Goal: Task Accomplishment & Management: Complete application form

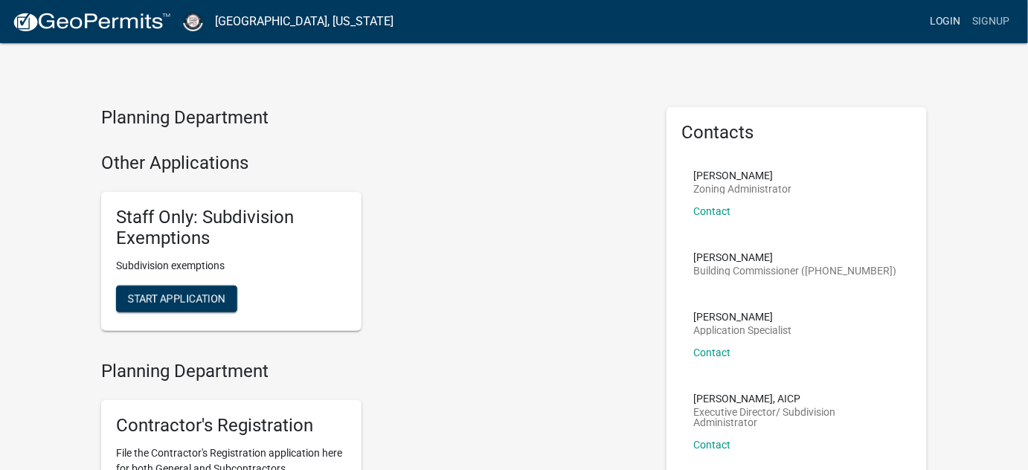
click at [824, 20] on link "Login" at bounding box center [945, 21] width 43 height 28
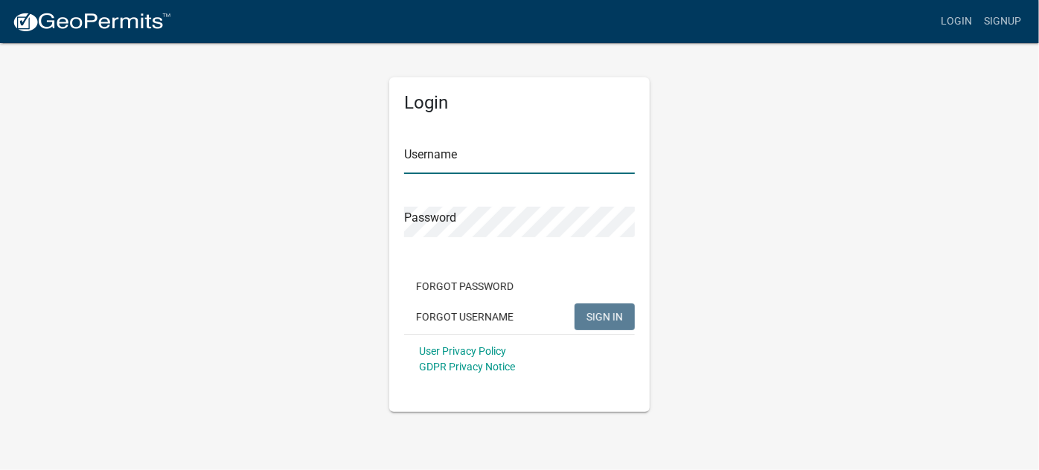
type input "[PERSON_NAME].[PERSON_NAME]"
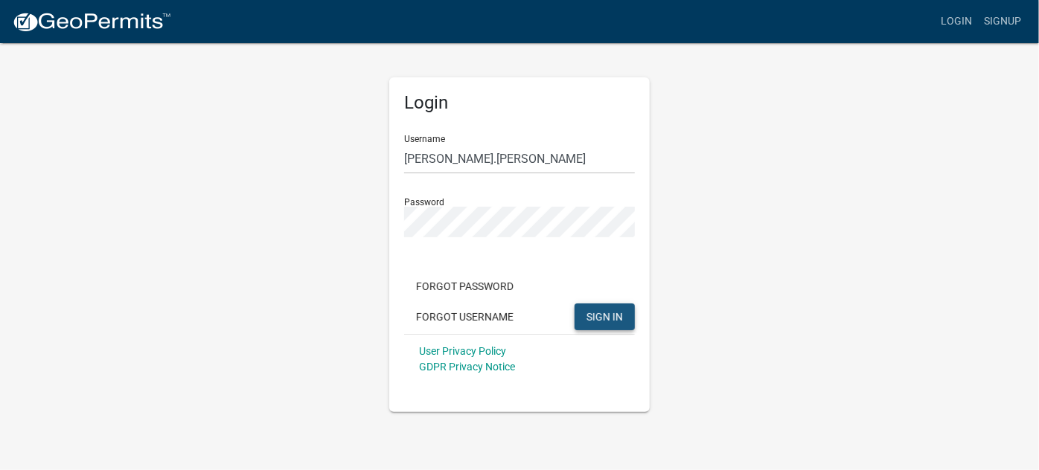
click at [617, 320] on span "SIGN IN" at bounding box center [604, 316] width 36 height 12
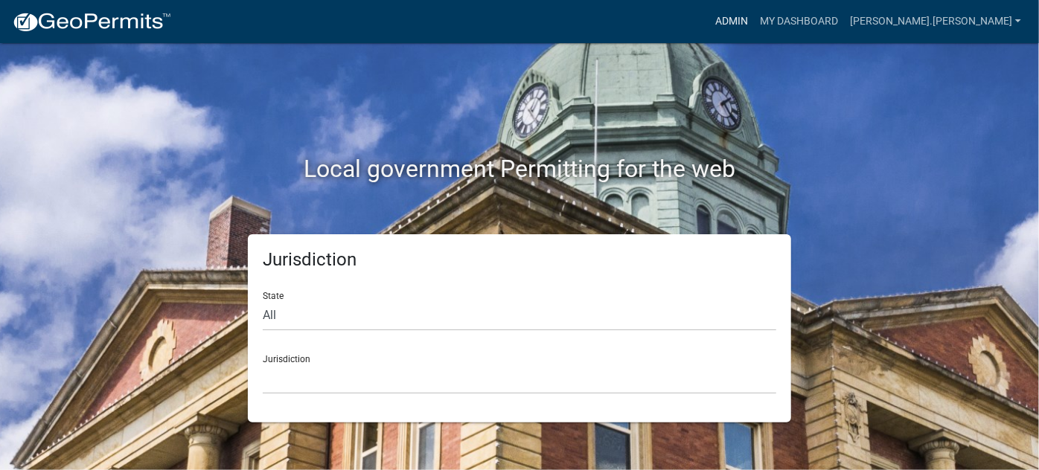
click at [754, 16] on link "Admin" at bounding box center [731, 21] width 45 height 28
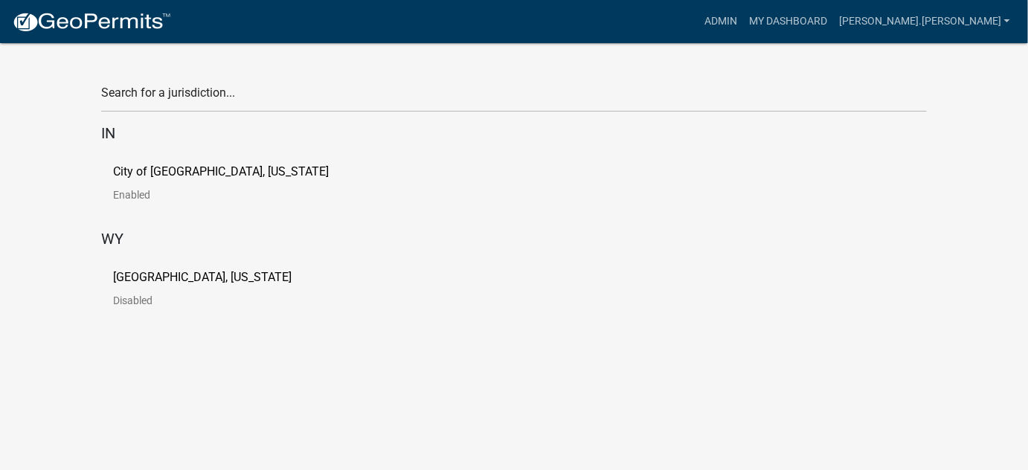
click at [153, 185] on link "City of [GEOGRAPHIC_DATA], [US_STATE] Enabled" at bounding box center [233, 189] width 240 height 46
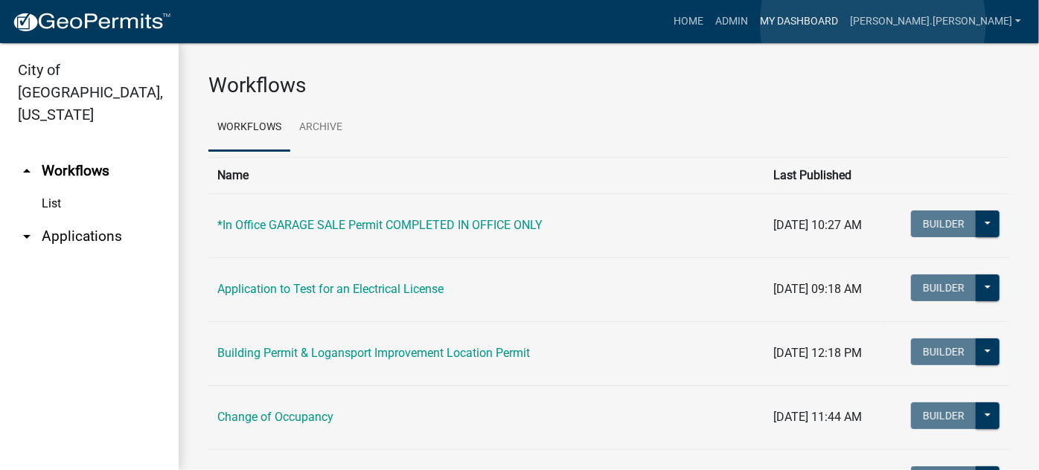
click at [824, 23] on link "My Dashboard" at bounding box center [799, 21] width 90 height 28
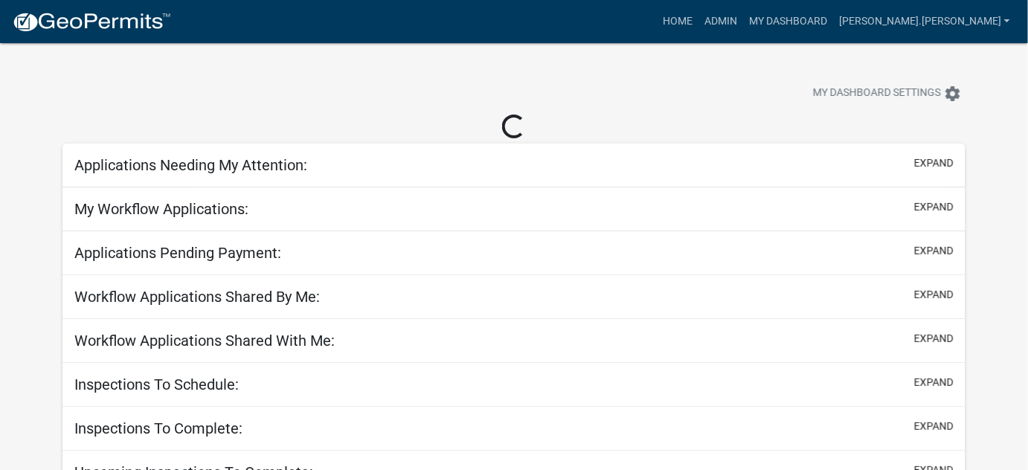
select select "3: 100"
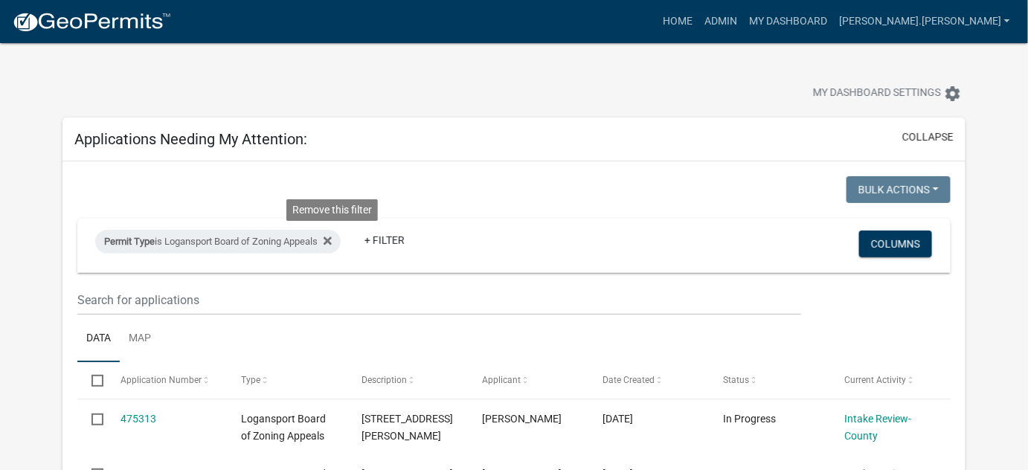
click at [332, 237] on icon at bounding box center [328, 241] width 8 height 12
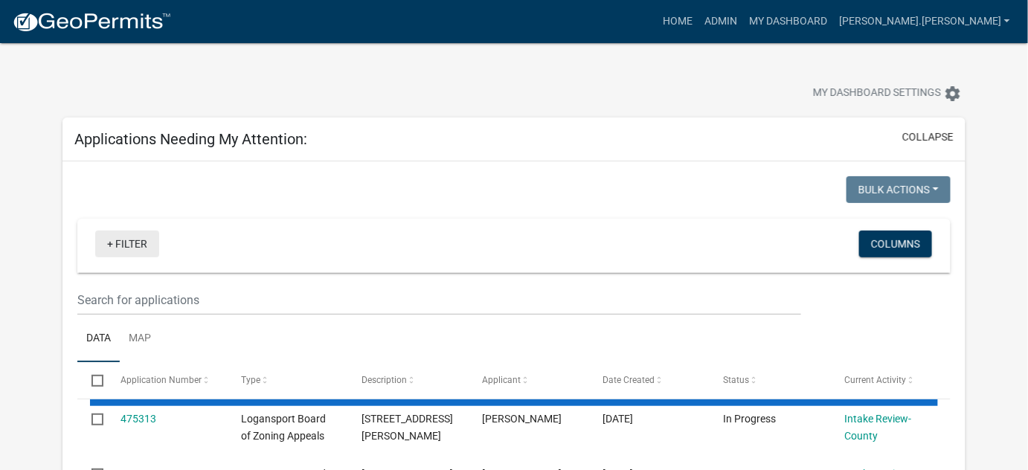
click at [138, 240] on link "+ Filter" at bounding box center [127, 244] width 64 height 27
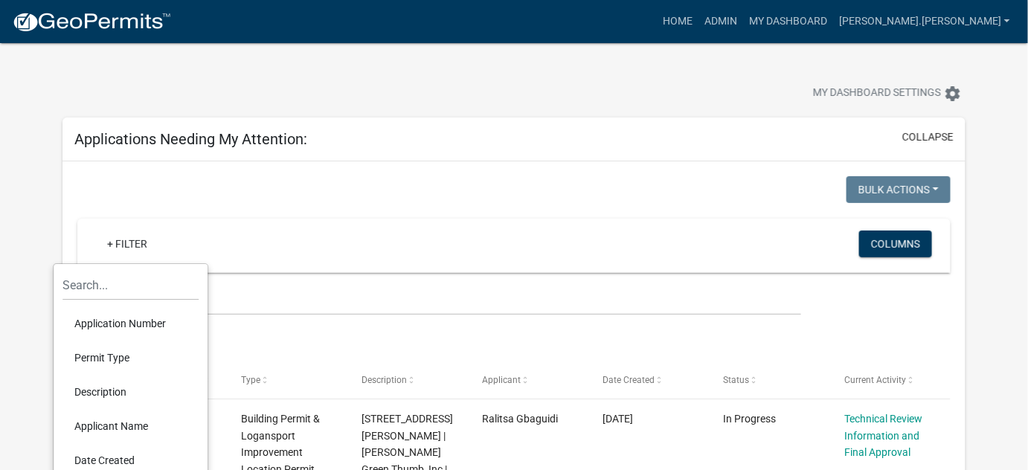
click at [204, 195] on div at bounding box center [290, 191] width 448 height 31
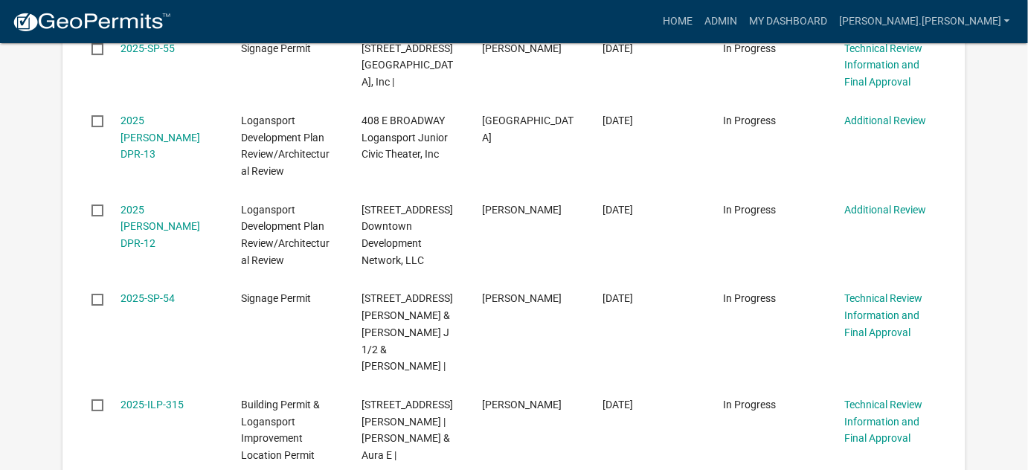
scroll to position [1758, 0]
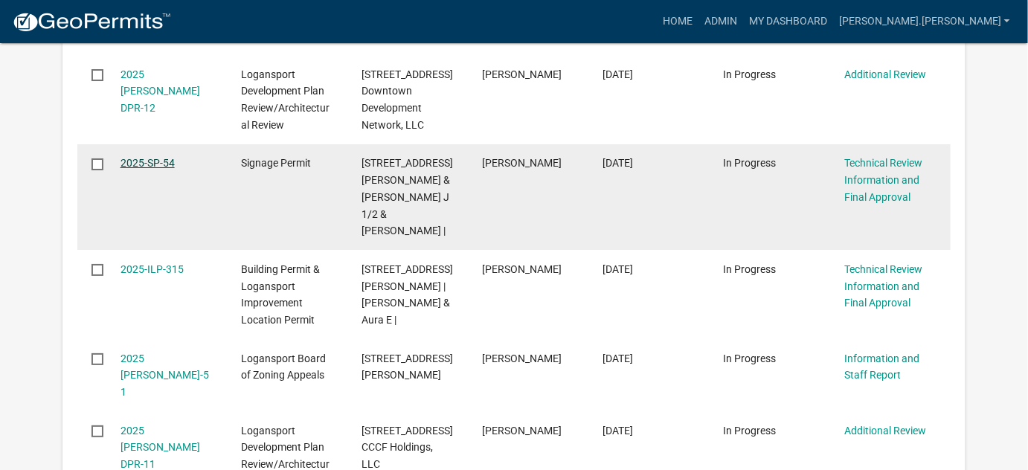
click at [144, 169] on link "2025-SP-54" at bounding box center [148, 163] width 54 height 12
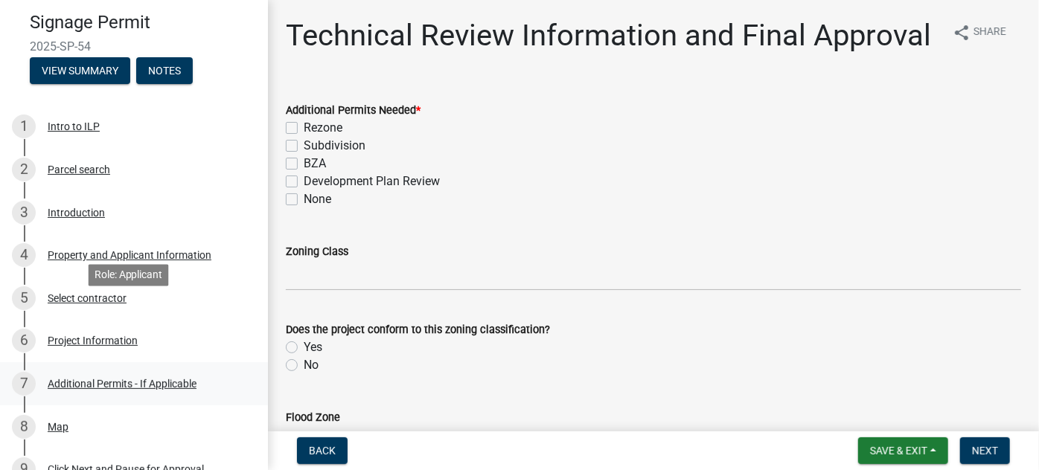
scroll to position [135, 0]
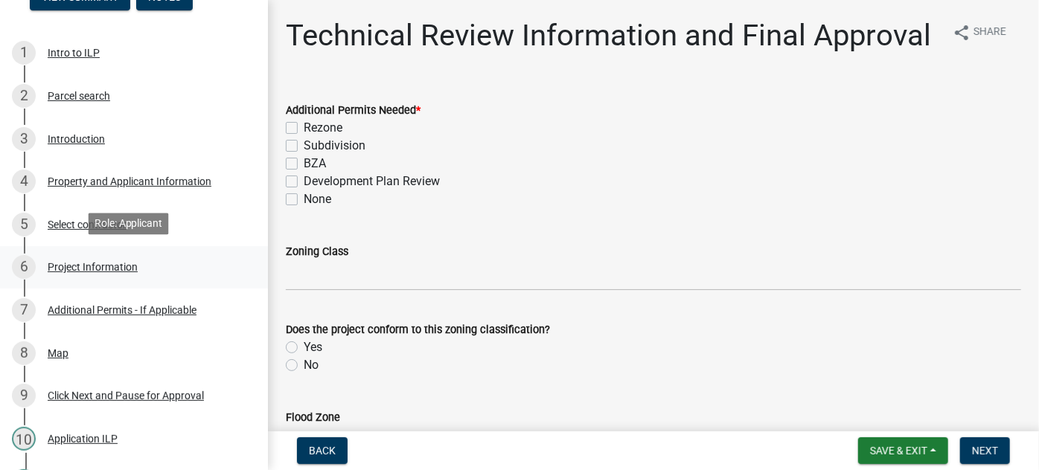
click at [101, 265] on div "Project Information" at bounding box center [93, 267] width 90 height 10
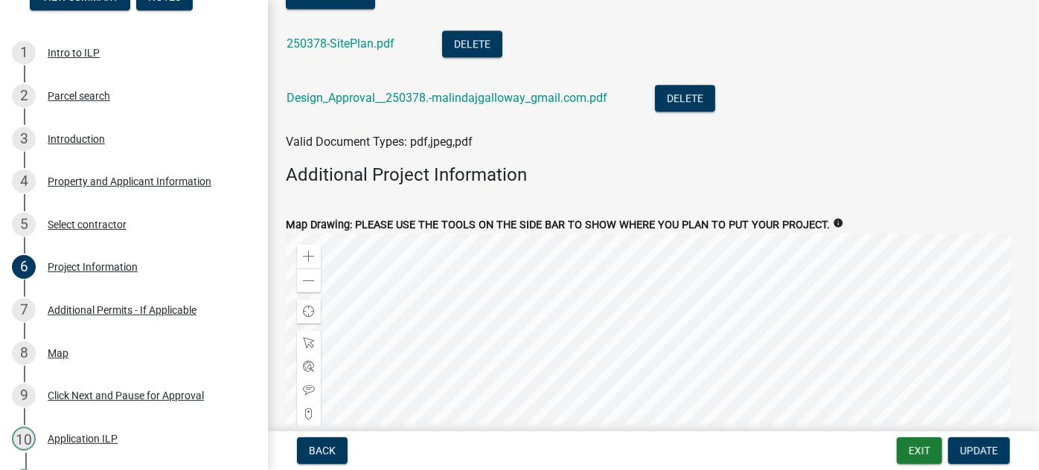
scroll to position [1894, 0]
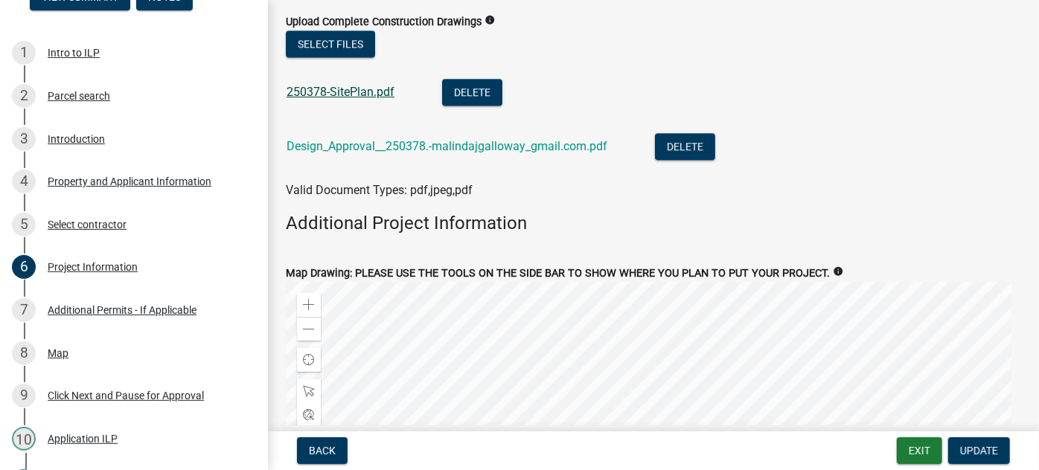
click at [342, 92] on link "250378-SitePlan.pdf" at bounding box center [340, 92] width 108 height 14
click at [337, 86] on link "250378-SitePlan.pdf" at bounding box center [340, 92] width 108 height 14
click at [355, 148] on link "Design_Approval__250378.-malindajgalloway_gmail.com.pdf" at bounding box center [446, 146] width 321 height 14
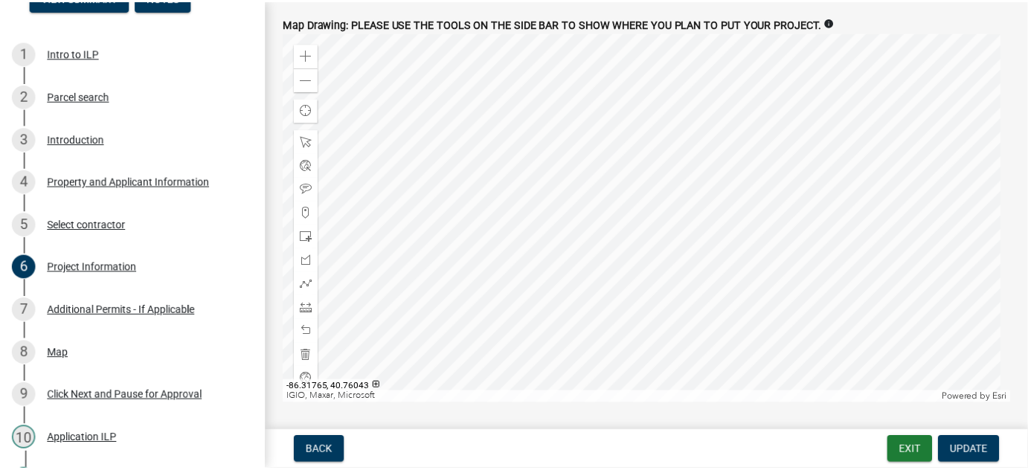
scroll to position [2164, 0]
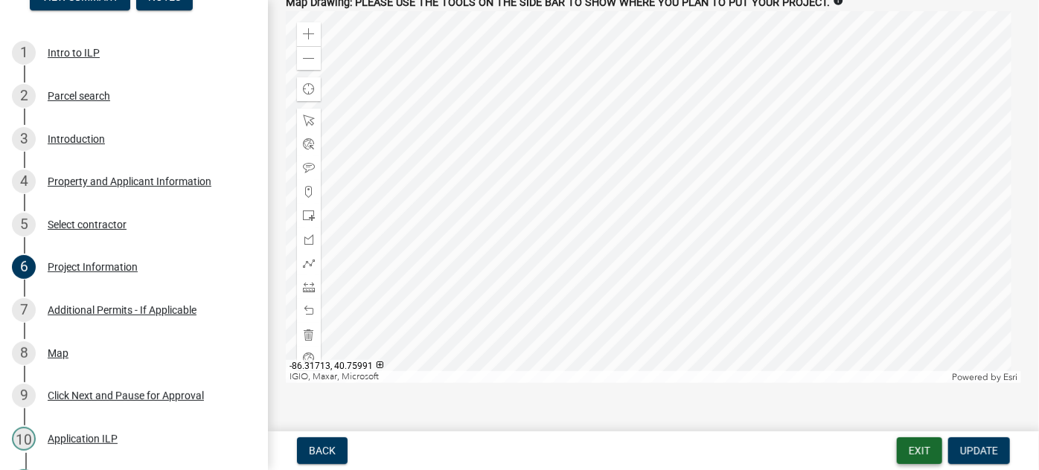
click at [824, 370] on button "Exit" at bounding box center [919, 450] width 45 height 27
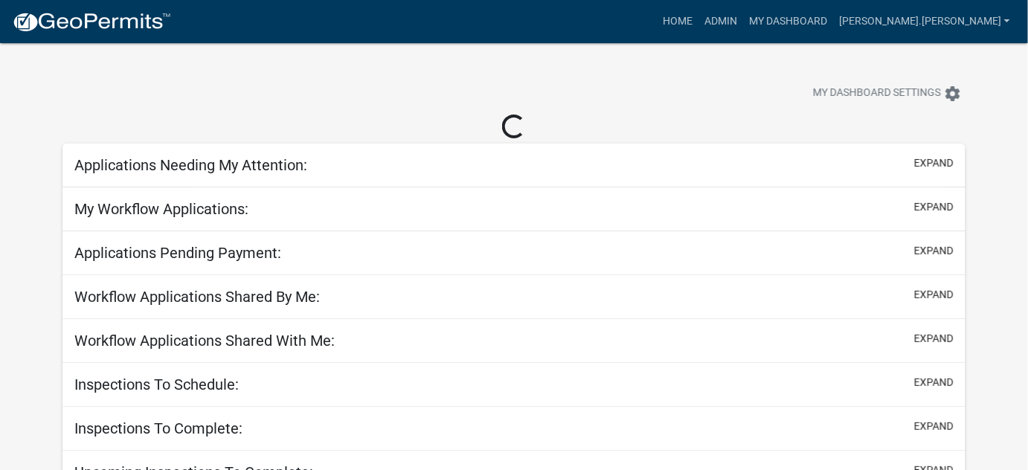
select select "3: 100"
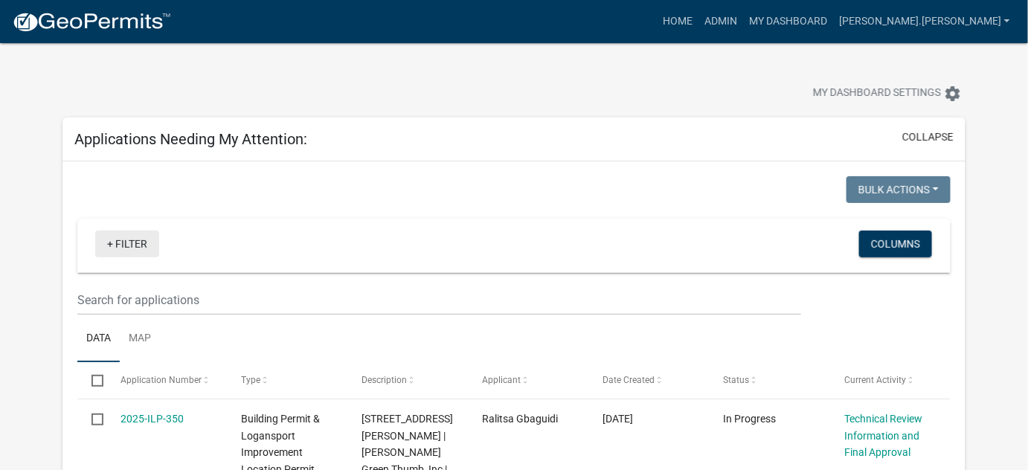
click at [132, 241] on link "+ Filter" at bounding box center [127, 244] width 64 height 27
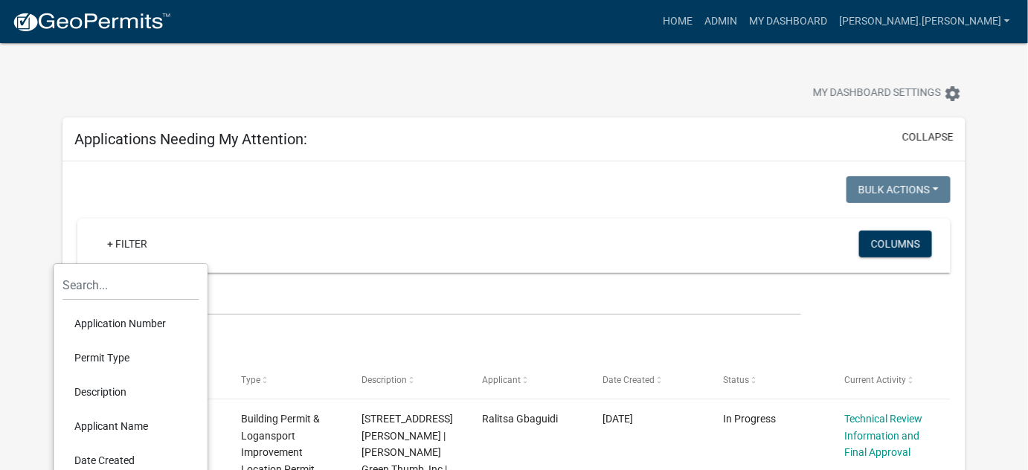
click at [115, 358] on li "Permit Type" at bounding box center [130, 358] width 136 height 34
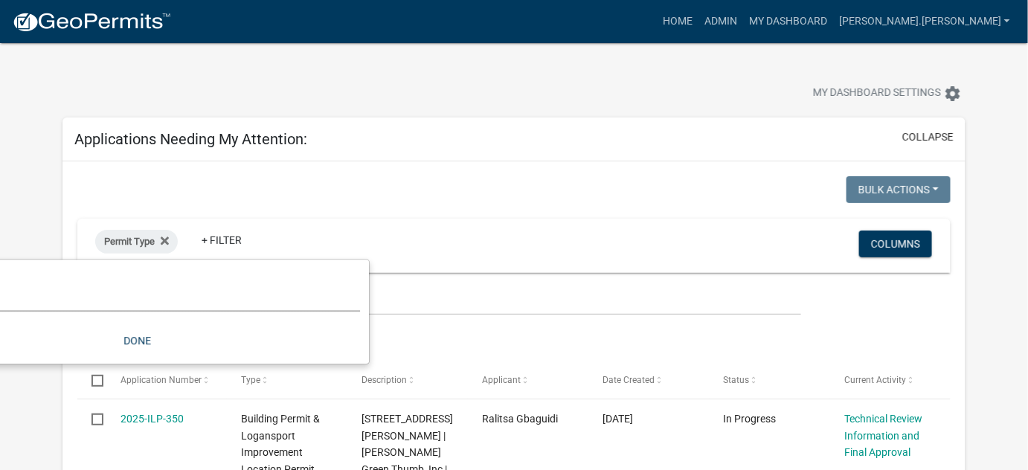
click at [141, 297] on select "Select an option *In Office GARAGE SALE Permit COMPLETED IN OFFICE ONLY Applica…" at bounding box center [137, 296] width 446 height 31
select select "95441406-86ee-4acf-b506-401a46801e19"
click at [48, 281] on select "Select an option *In Office GARAGE SALE Permit COMPLETED IN OFFICE ONLY Applica…" at bounding box center [137, 296] width 446 height 31
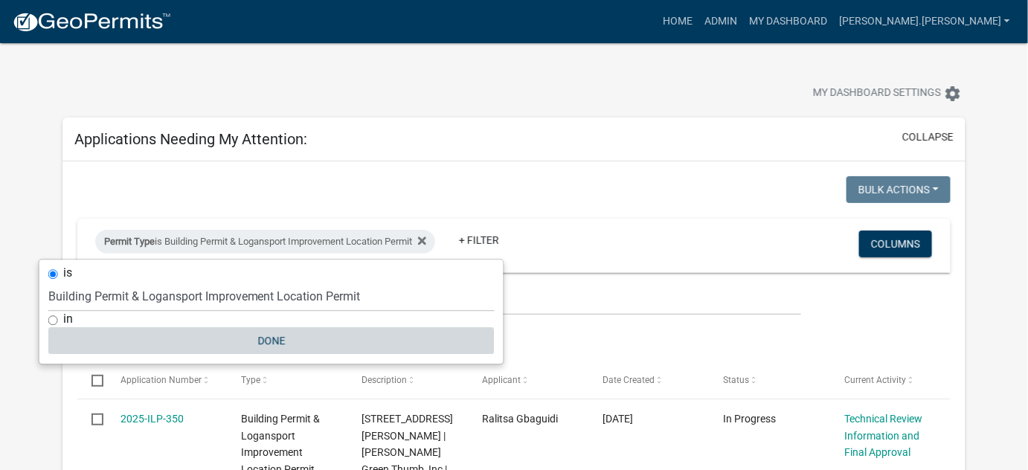
click at [276, 336] on button "Done" at bounding box center [271, 340] width 446 height 27
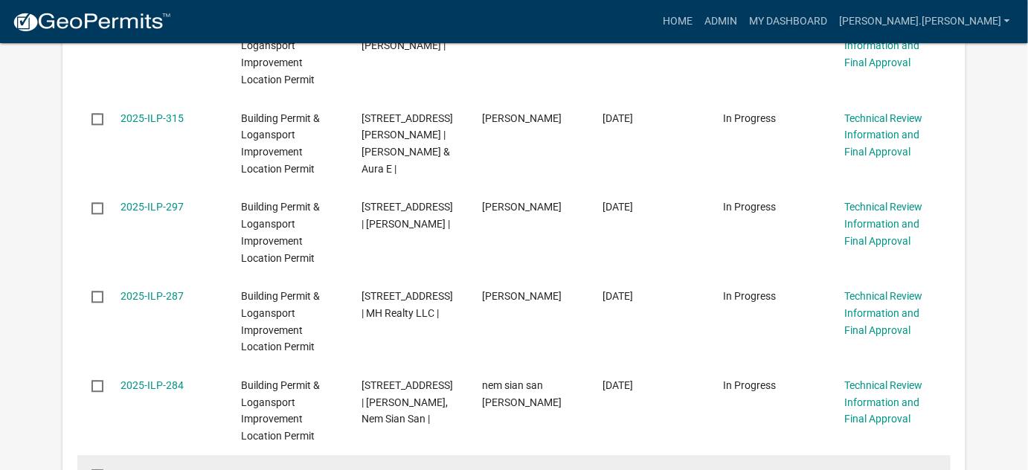
scroll to position [1014, 0]
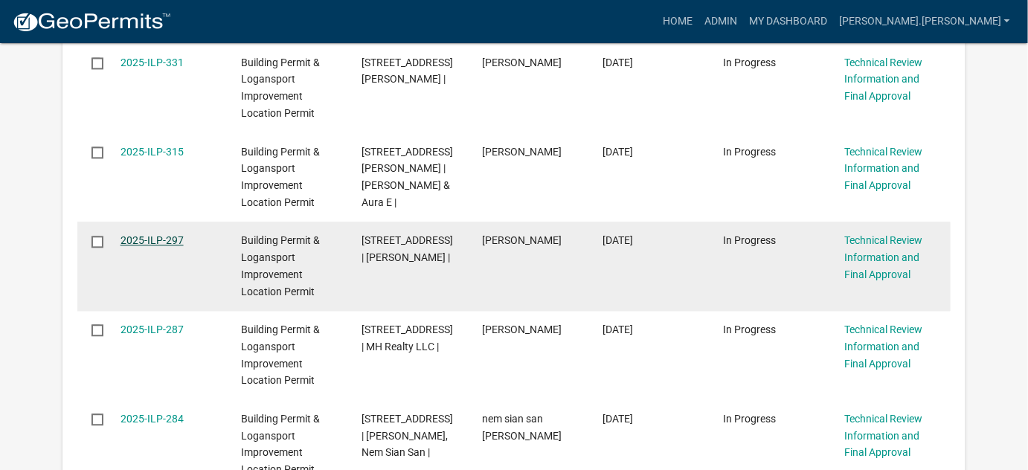
click at [167, 234] on link "2025-ILP-297" at bounding box center [152, 240] width 63 height 12
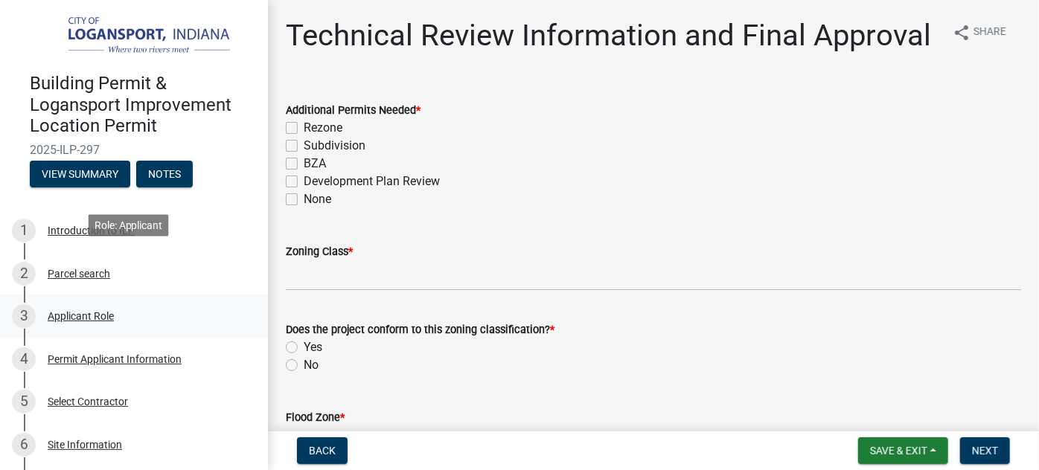
scroll to position [270, 0]
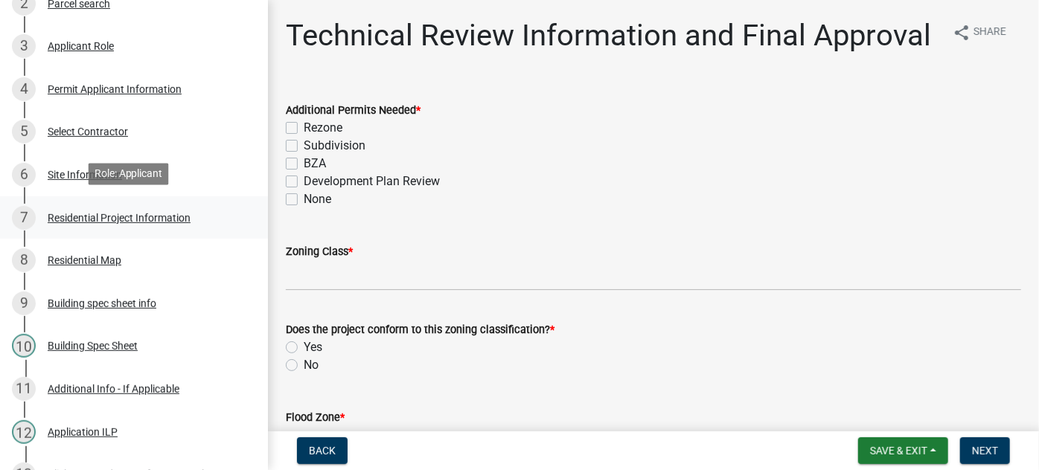
click at [137, 219] on div "Residential Project Information" at bounding box center [119, 218] width 143 height 10
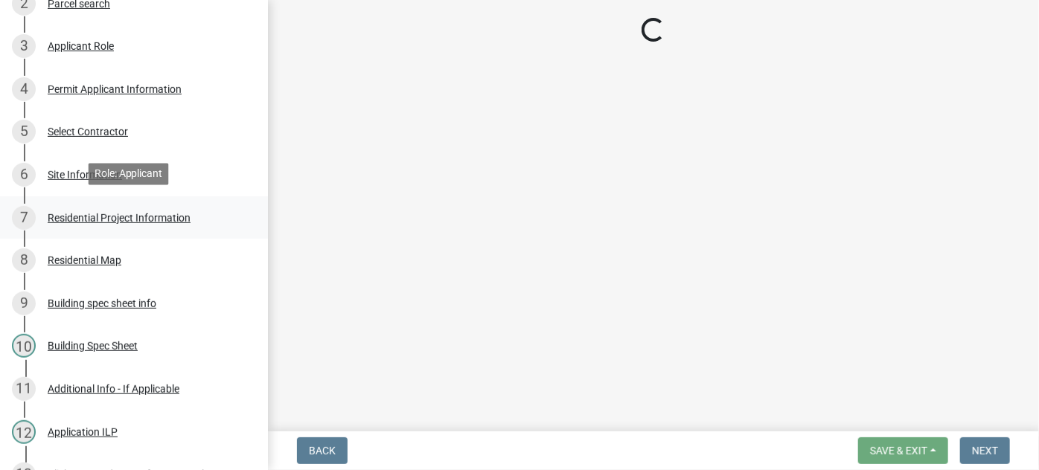
select select "379f7339-6ec9-4c1f-82ba-971c465cc0e0"
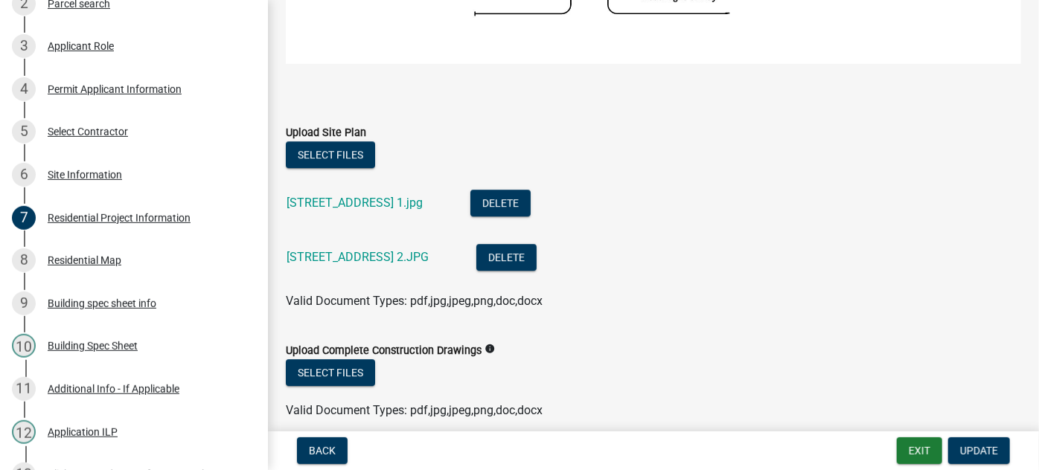
scroll to position [2164, 0]
click at [409, 197] on link "[STREET_ADDRESS] 1.jpg" at bounding box center [354, 202] width 136 height 14
click at [322, 259] on div "[STREET_ADDRESS] 2.JPG" at bounding box center [369, 258] width 166 height 31
click at [327, 253] on link "[STREET_ADDRESS] 2.JPG" at bounding box center [357, 256] width 142 height 14
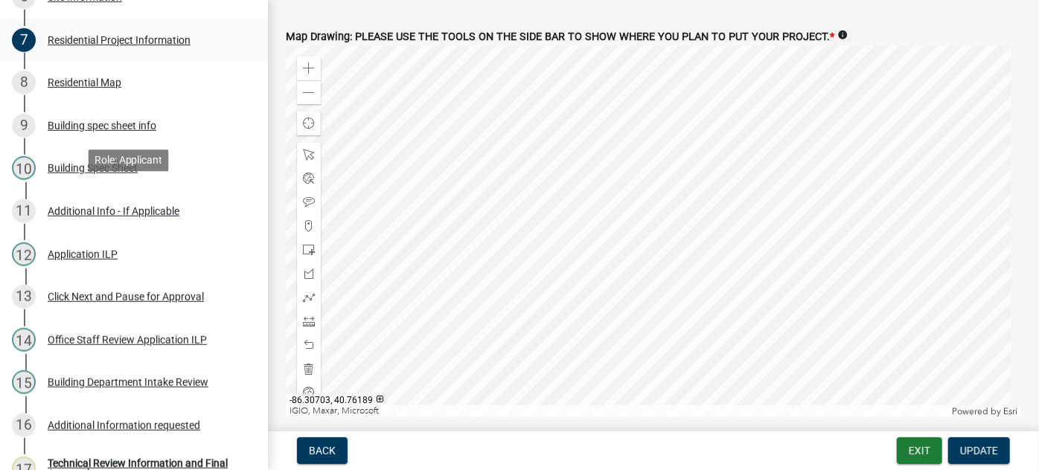
scroll to position [541, 0]
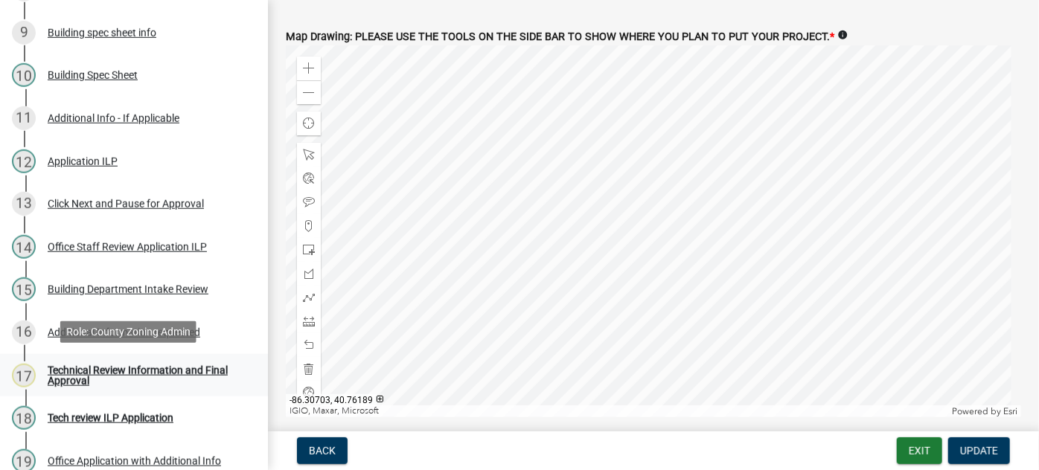
click at [130, 369] on div "Technical Review Information and Final Approval" at bounding box center [146, 375] width 196 height 21
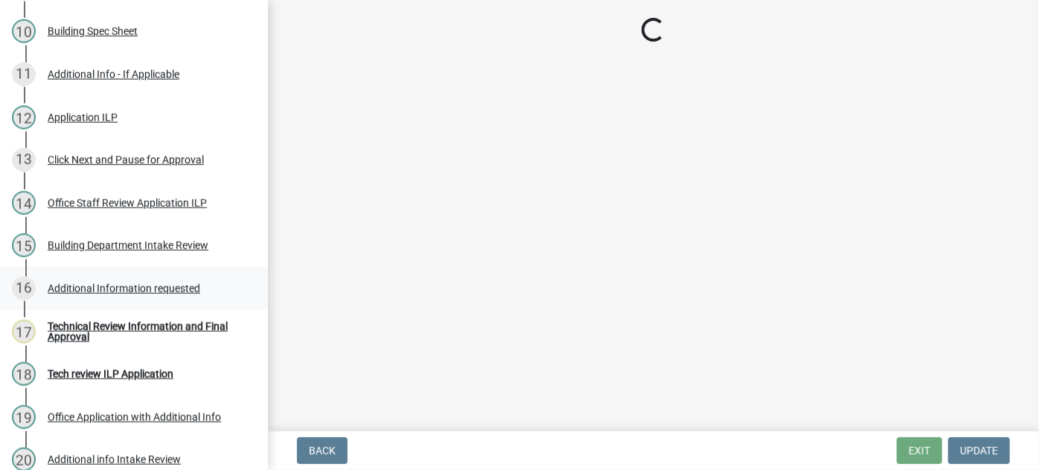
scroll to position [579, 0]
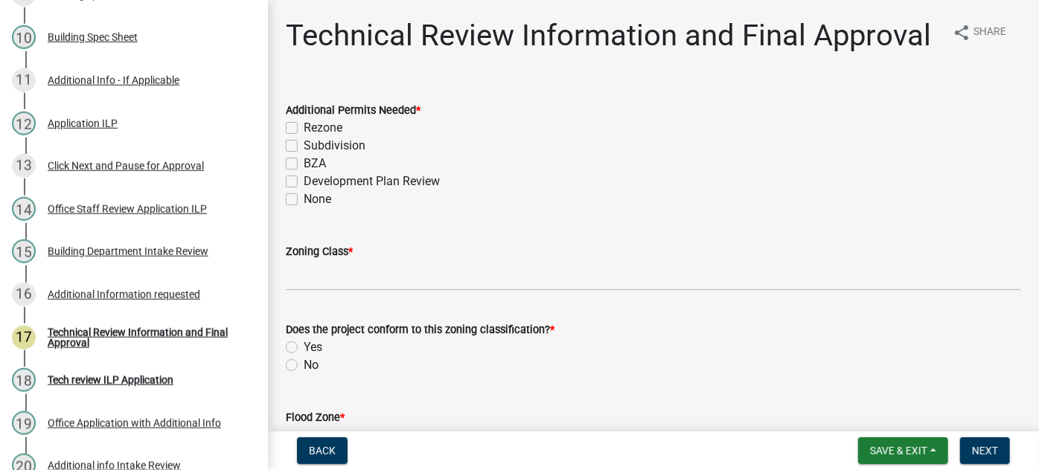
click at [304, 208] on label "None" at bounding box center [318, 199] width 28 height 18
click at [304, 200] on input "None" at bounding box center [309, 195] width 10 height 10
checkbox input "true"
checkbox input "false"
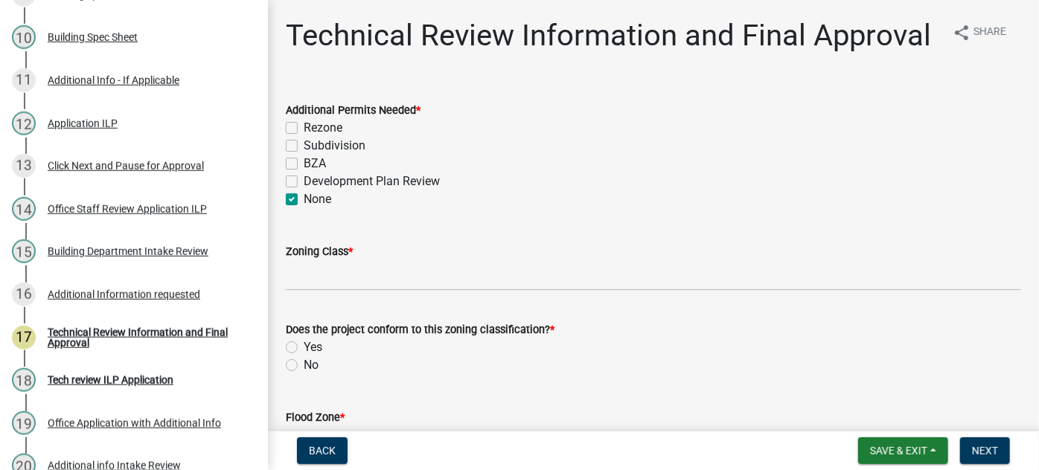
checkbox input "false"
checkbox input "true"
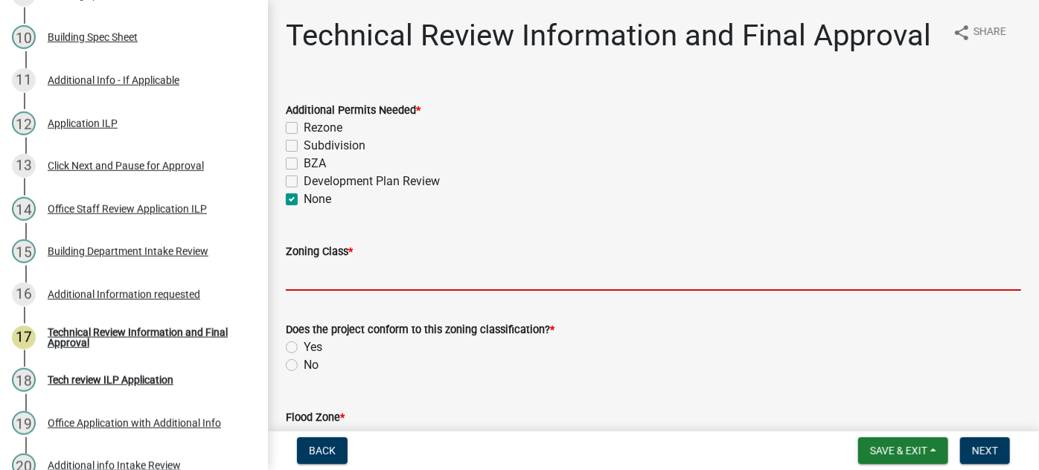
click at [350, 291] on input "Zoning Class *" at bounding box center [653, 275] width 735 height 31
type input "R2"
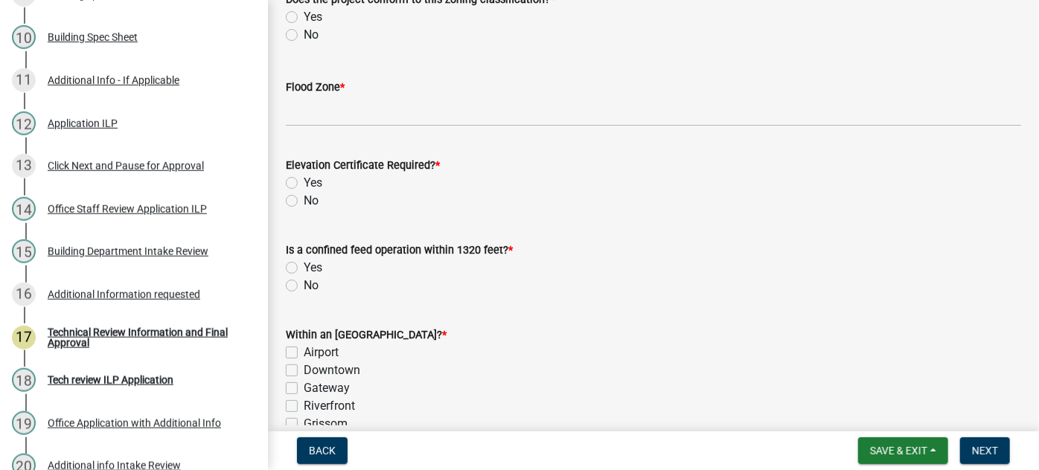
scroll to position [338, 0]
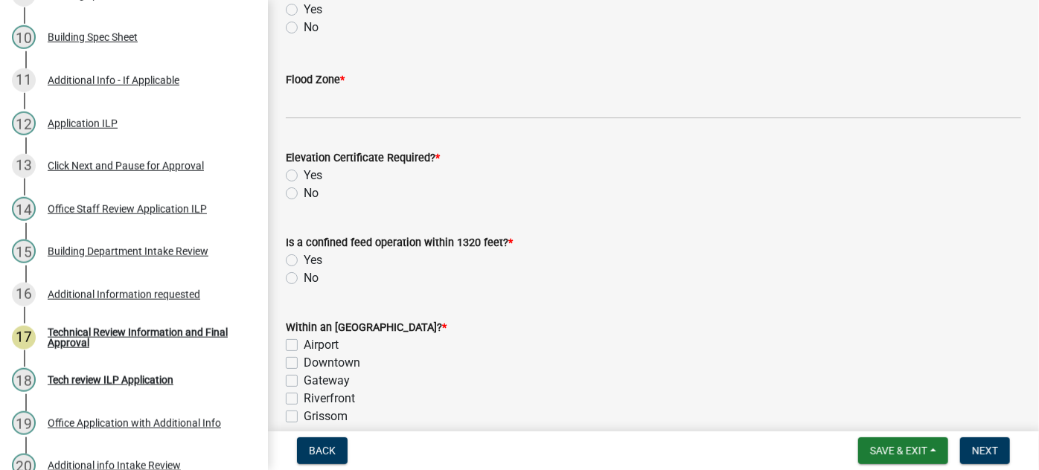
click at [304, 19] on label "Yes" at bounding box center [313, 10] width 19 height 18
click at [304, 10] on input "Yes" at bounding box center [309, 6] width 10 height 10
radio input "true"
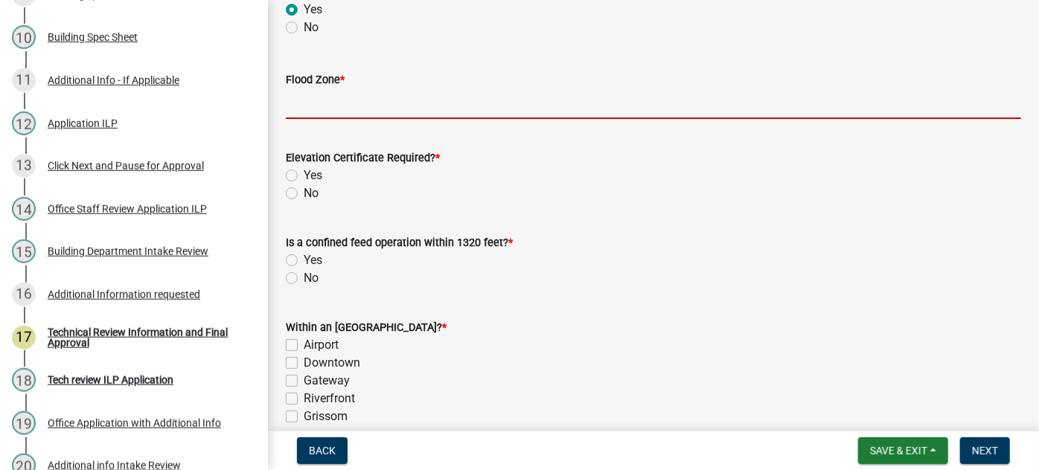
click at [315, 119] on input "Flood Zone *" at bounding box center [653, 104] width 735 height 31
type input "X"
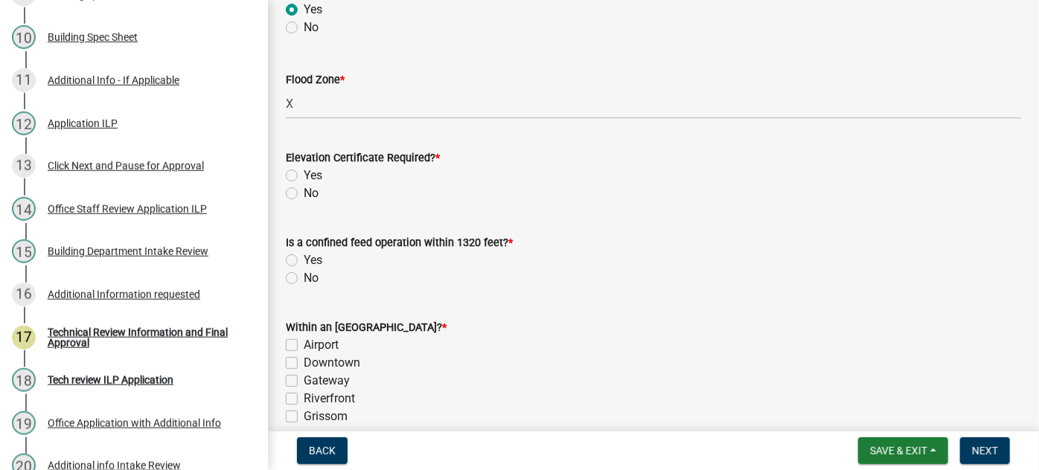
click at [304, 202] on label "No" at bounding box center [311, 194] width 15 height 18
click at [304, 194] on input "No" at bounding box center [309, 190] width 10 height 10
radio input "true"
click at [304, 287] on label "No" at bounding box center [311, 278] width 15 height 18
click at [304, 279] on input "No" at bounding box center [309, 274] width 10 height 10
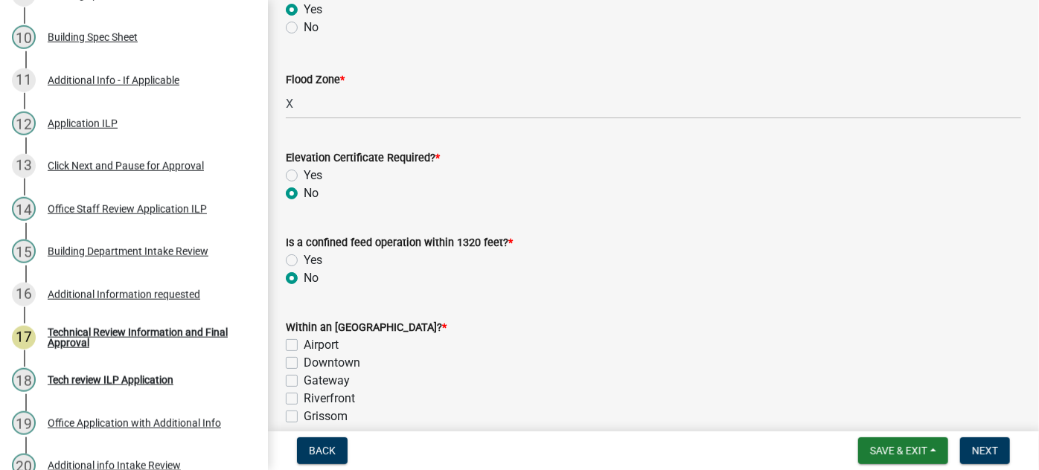
radio input "true"
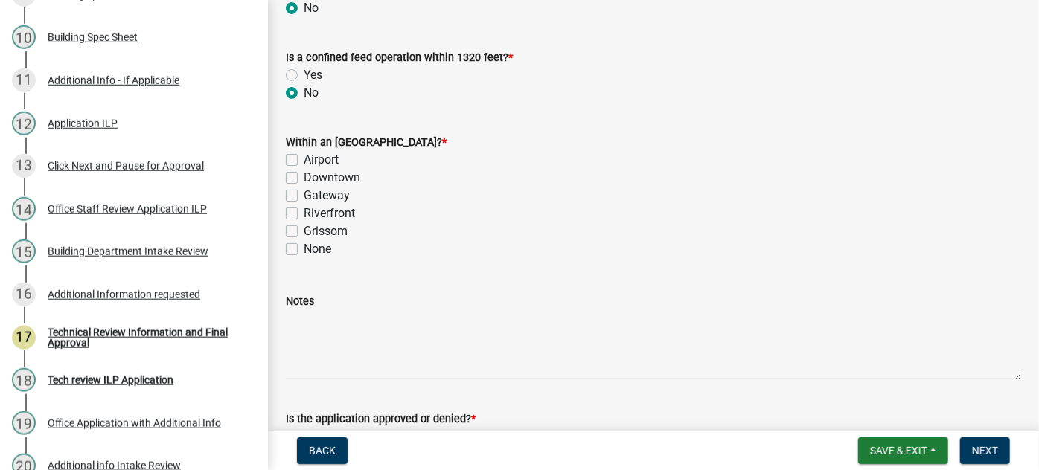
scroll to position [541, 0]
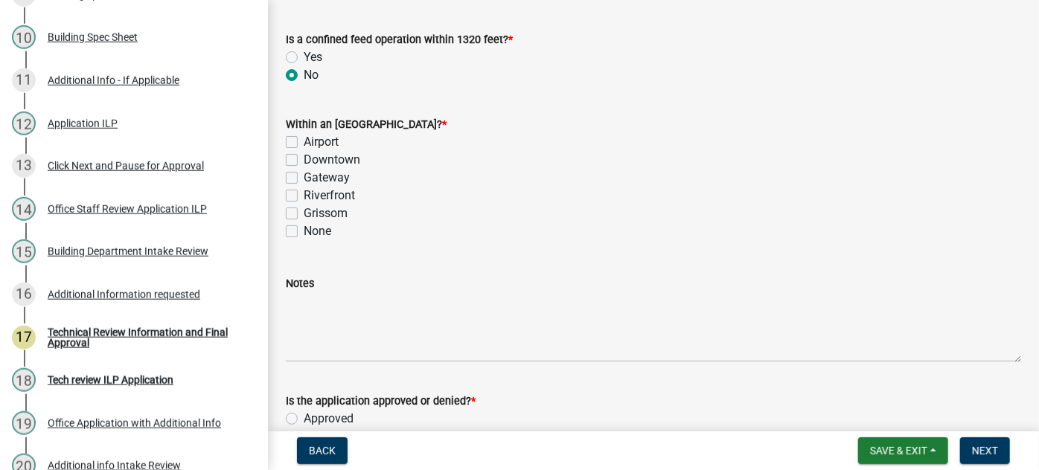
click at [304, 240] on label "None" at bounding box center [318, 231] width 28 height 18
click at [304, 232] on input "None" at bounding box center [309, 227] width 10 height 10
checkbox input "true"
checkbox input "false"
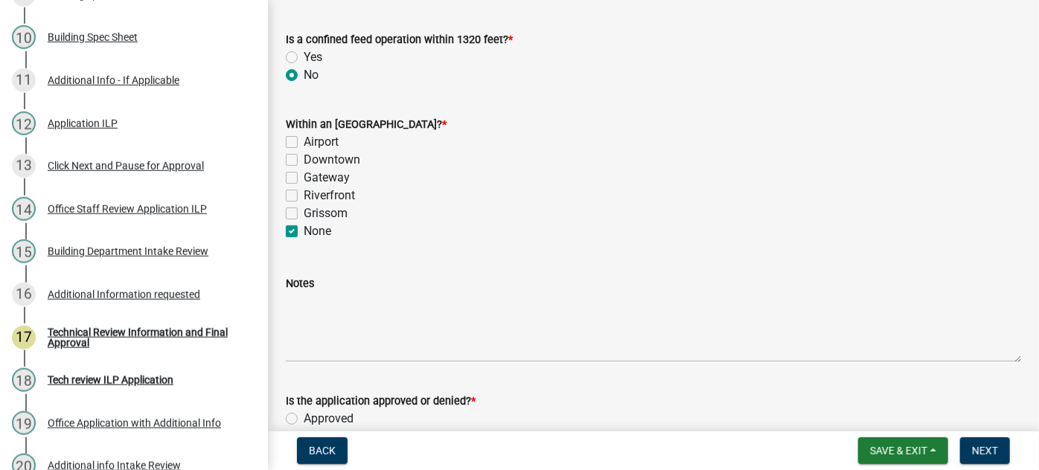
checkbox input "false"
checkbox input "true"
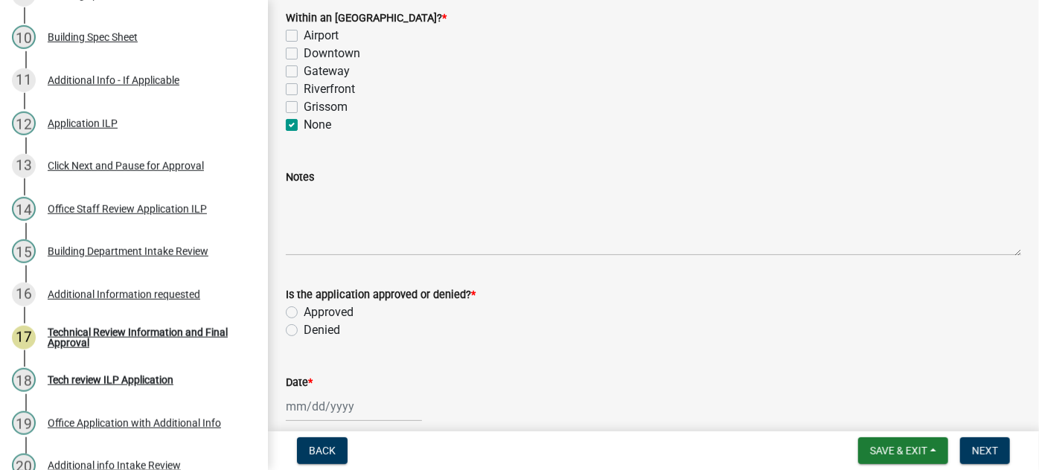
scroll to position [811, 0]
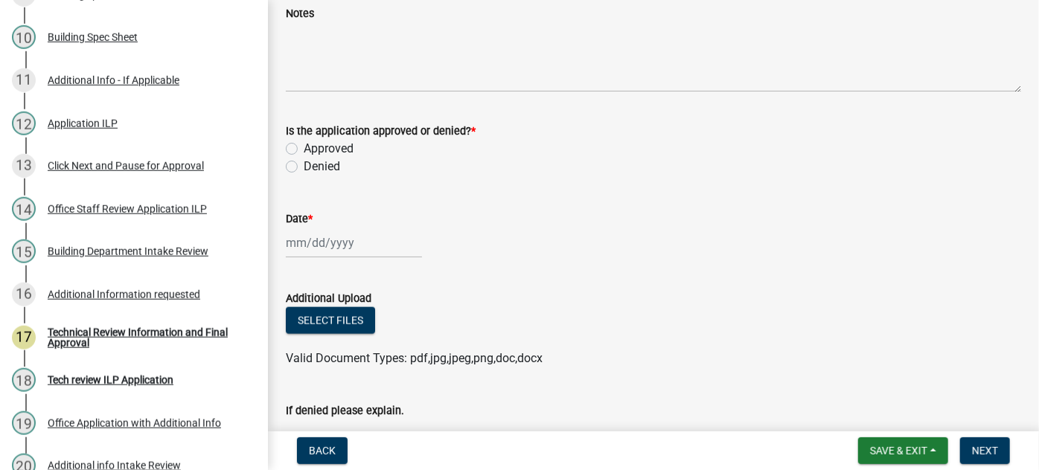
click at [304, 158] on label "Approved" at bounding box center [329, 149] width 50 height 18
click at [304, 150] on input "Approved" at bounding box center [309, 145] width 10 height 10
radio input "true"
select select "9"
select select "2025"
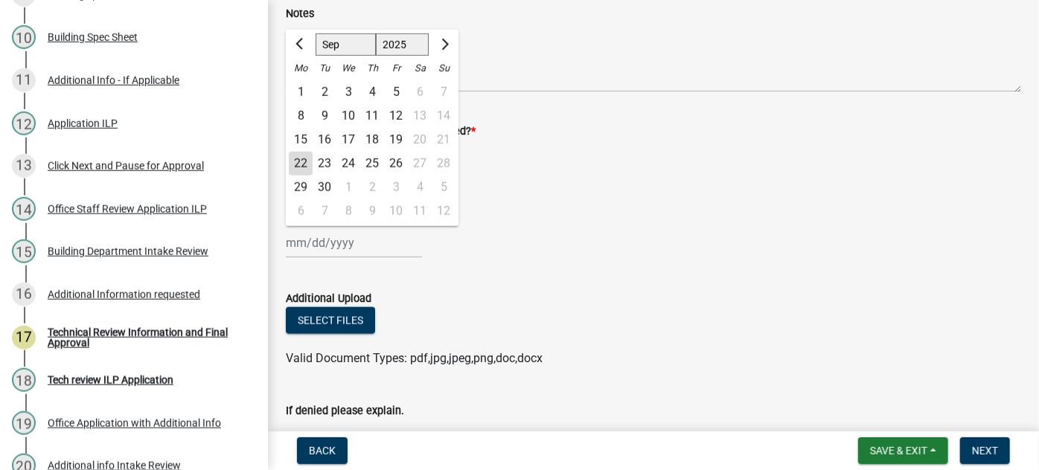
click at [316, 258] on div "[PERSON_NAME] Feb Mar Apr [PERSON_NAME][DATE] Oct Nov [DATE] 1526 1527 1528 152…" at bounding box center [354, 243] width 136 height 31
click at [298, 176] on div "22" at bounding box center [301, 164] width 24 height 24
type input "[DATE]"
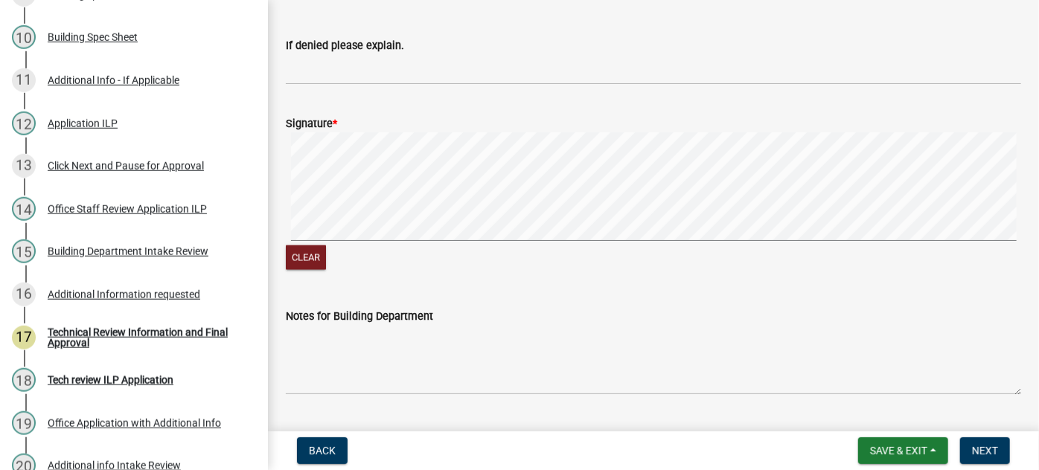
scroll to position [1217, 0]
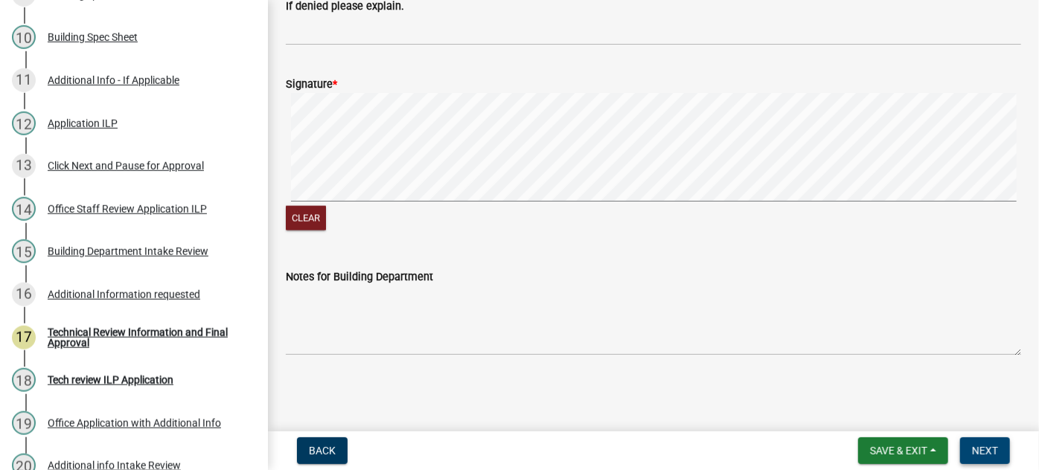
click at [824, 370] on span "Next" at bounding box center [985, 451] width 26 height 12
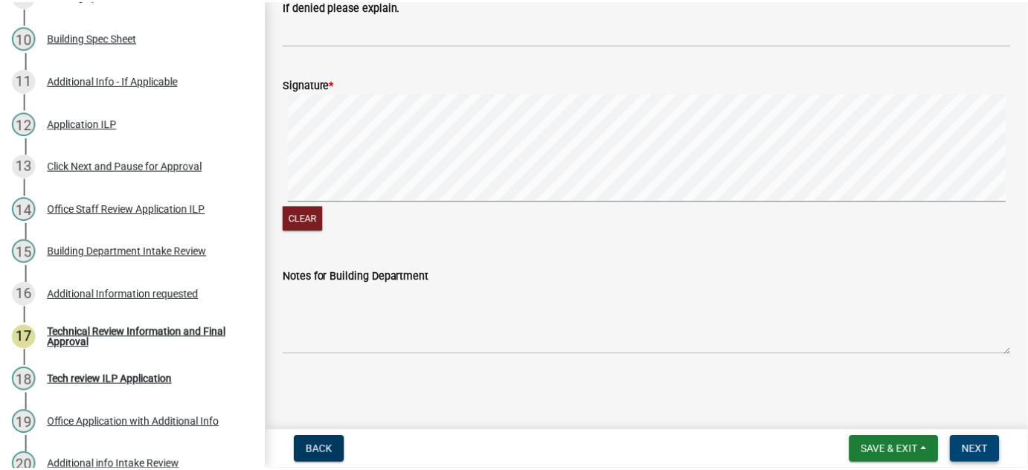
scroll to position [0, 0]
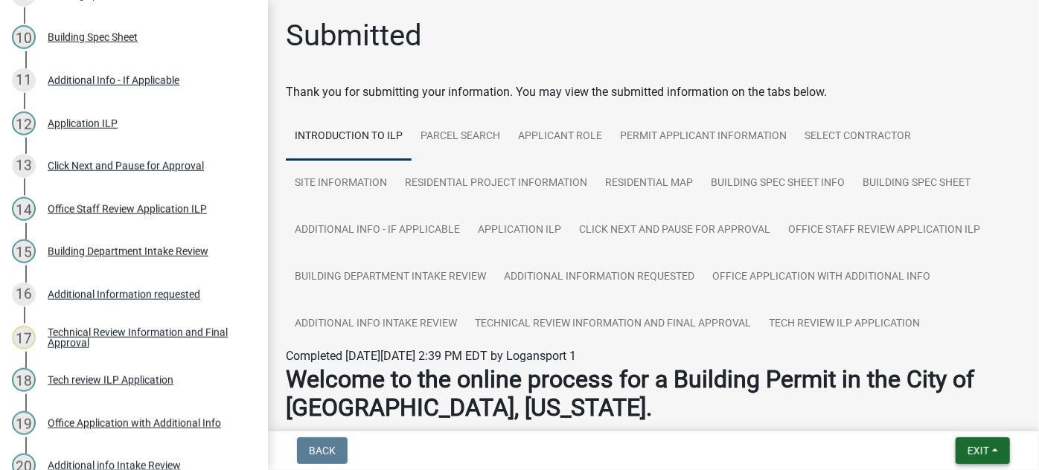
click at [824, 370] on span "Exit" at bounding box center [978, 451] width 22 height 12
click at [824, 370] on button "Save & Exit" at bounding box center [950, 412] width 119 height 36
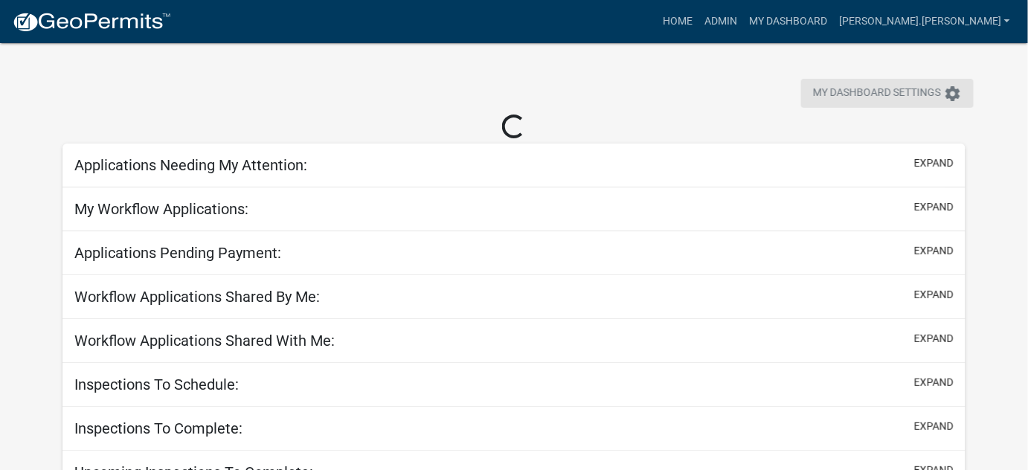
select select "3: 100"
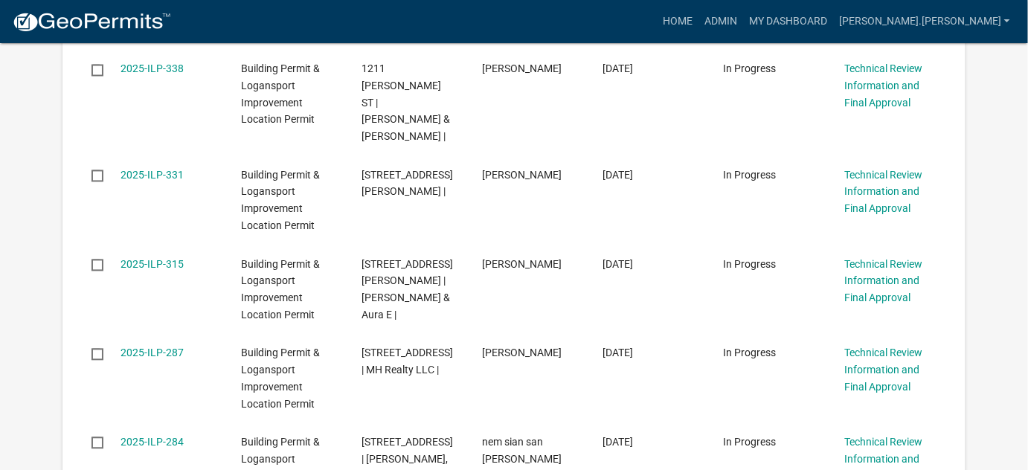
scroll to position [879, 0]
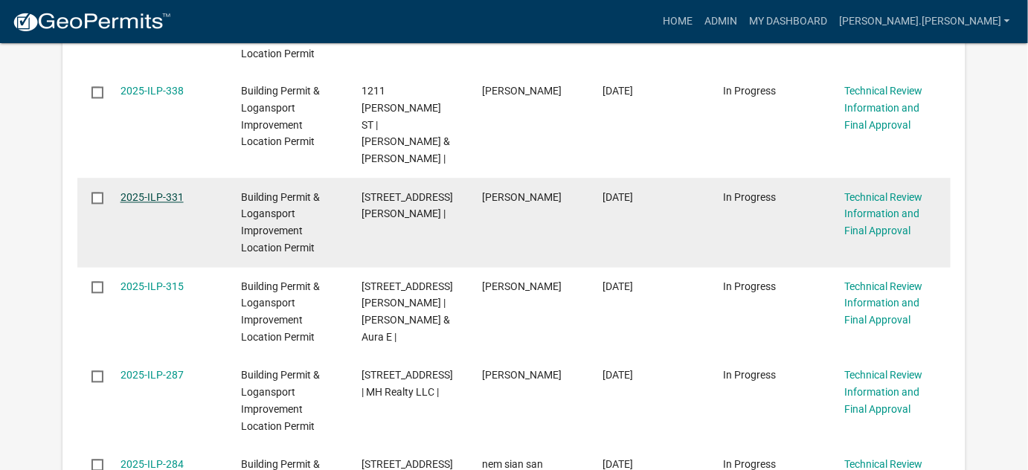
click at [168, 192] on link "2025-ILP-331" at bounding box center [152, 198] width 63 height 12
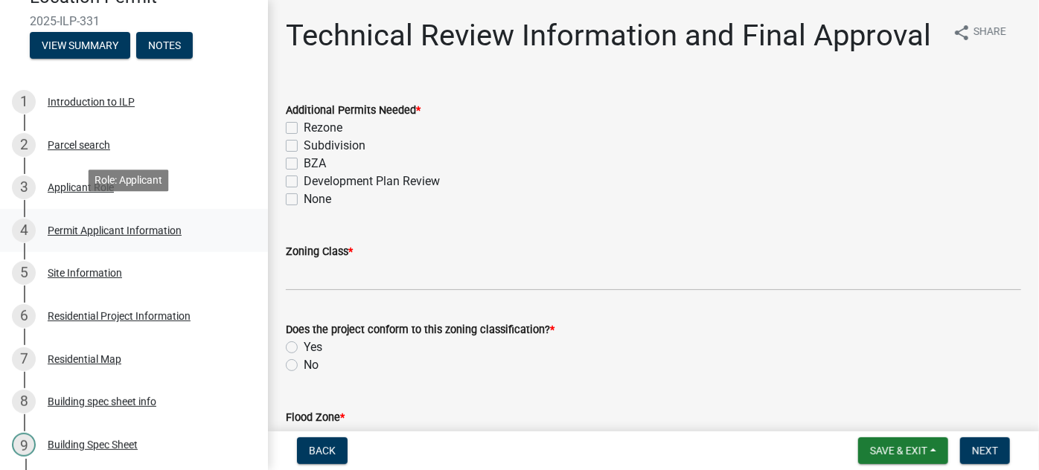
scroll to position [135, 0]
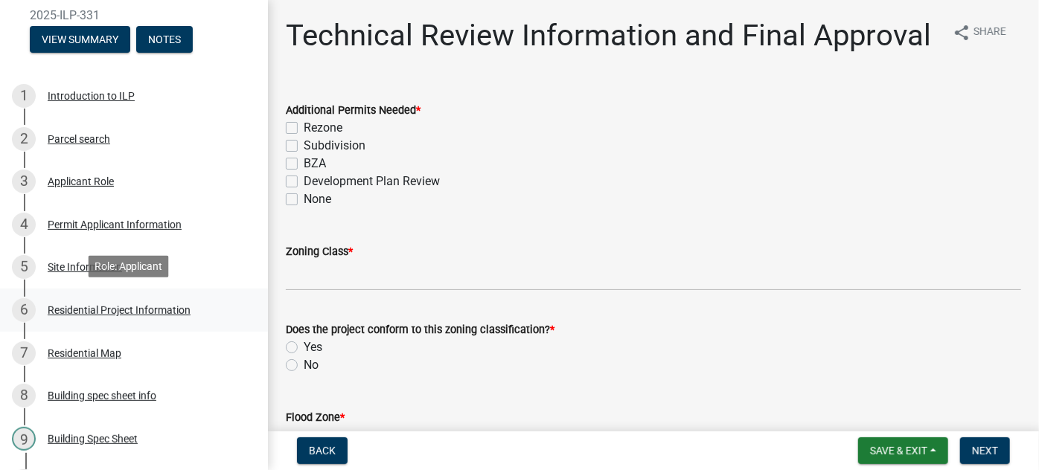
click at [105, 312] on div "Residential Project Information" at bounding box center [119, 310] width 143 height 10
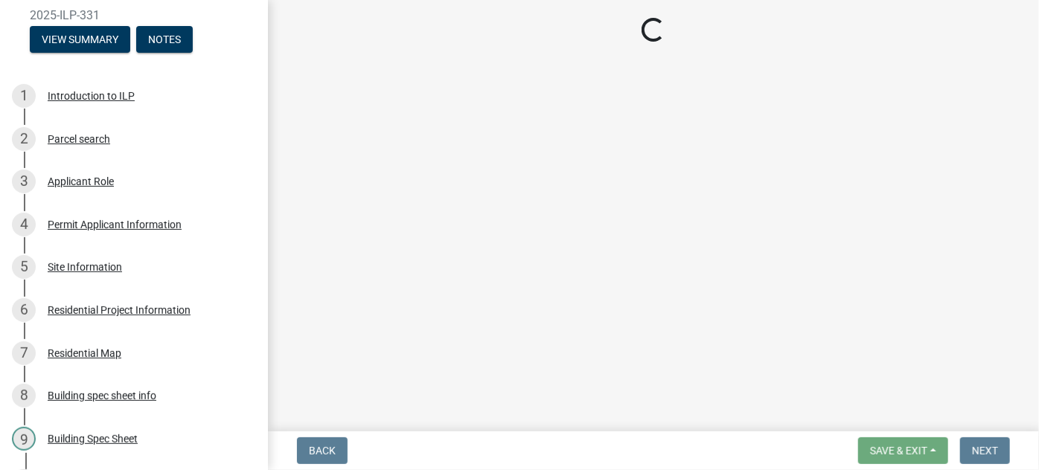
select select "4fb1abe8-82c5-48ba-b391-f470f9f0d204"
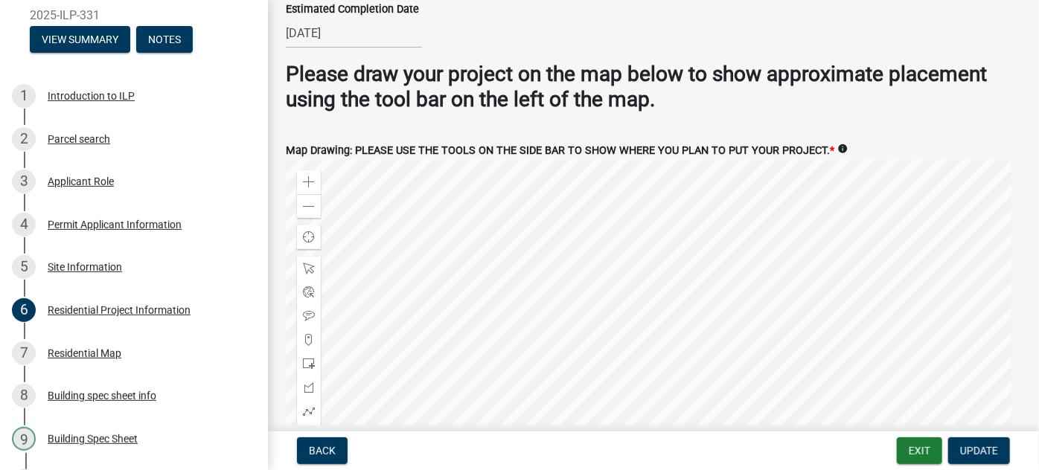
scroll to position [2841, 0]
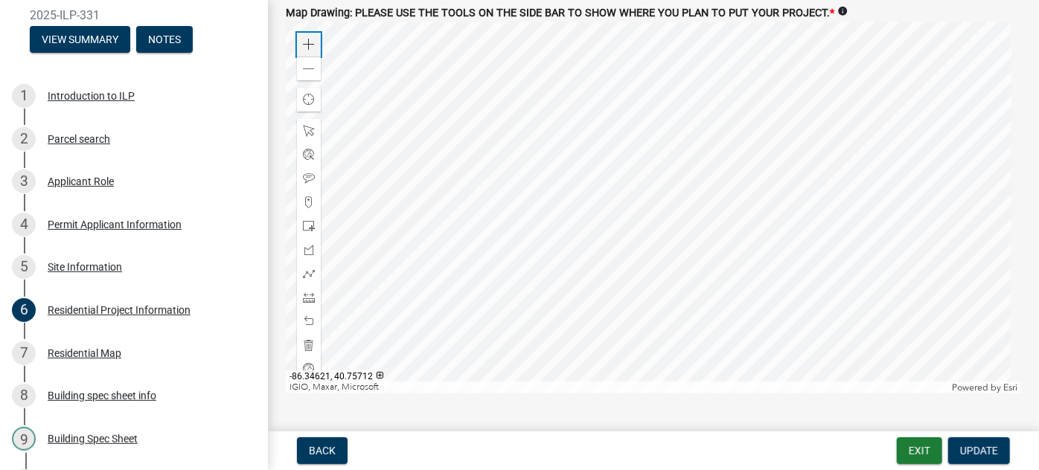
click at [312, 39] on span at bounding box center [309, 45] width 12 height 12
click at [314, 39] on span at bounding box center [309, 45] width 12 height 12
click at [488, 22] on div at bounding box center [653, 208] width 735 height 372
click at [641, 160] on div at bounding box center [653, 208] width 735 height 372
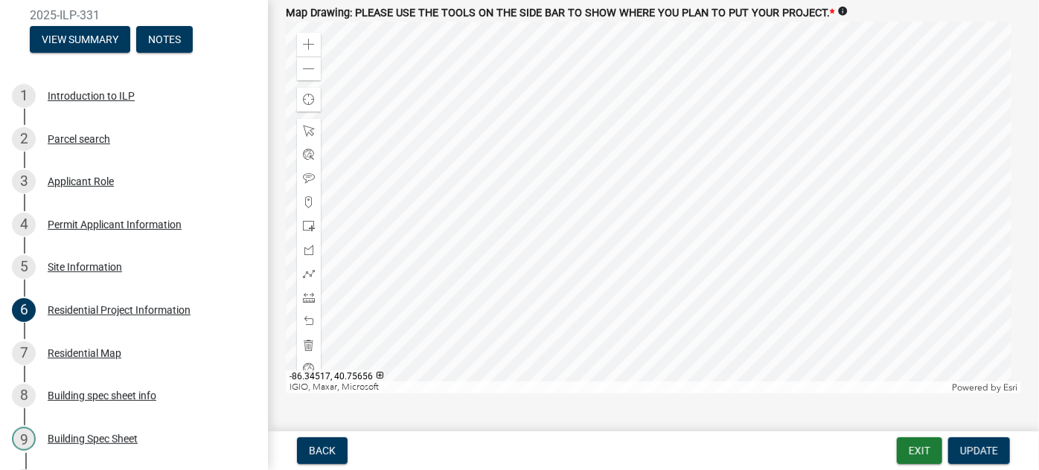
scroll to position [2773, 0]
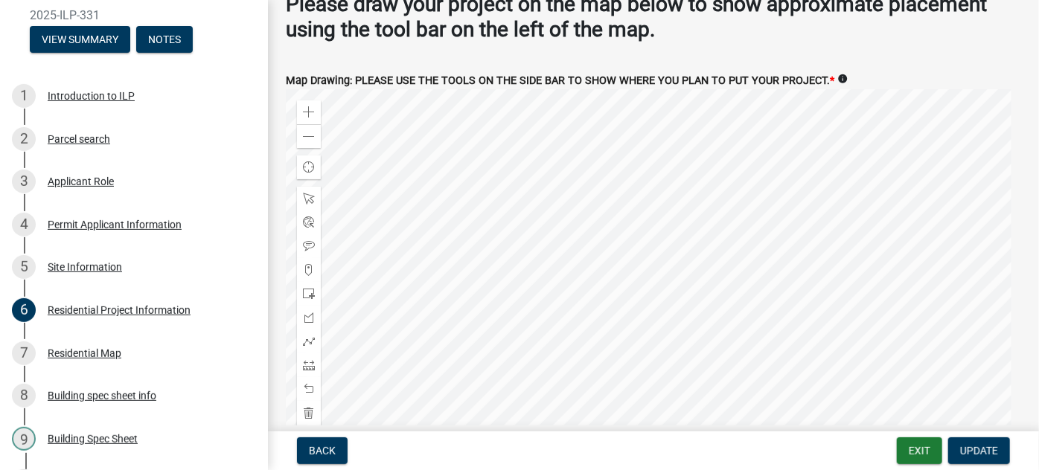
click at [558, 160] on div at bounding box center [653, 275] width 735 height 372
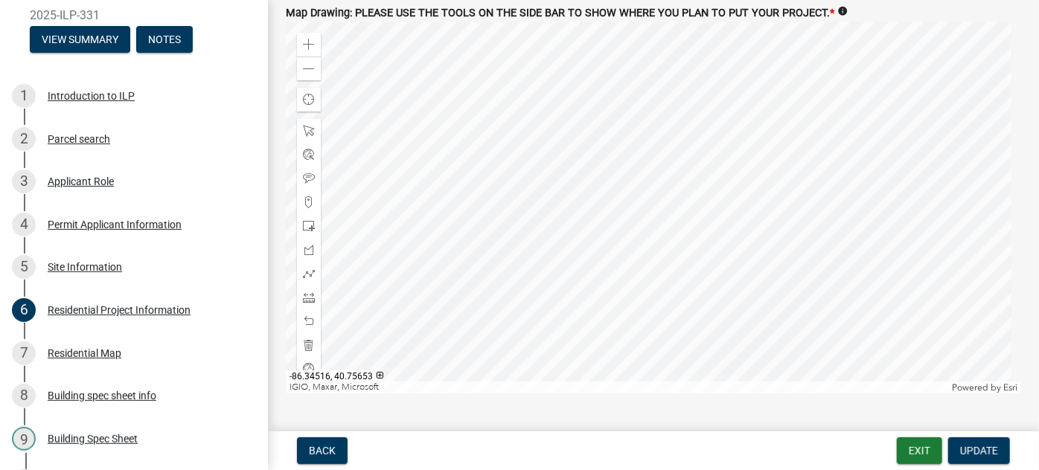
click at [585, 339] on div at bounding box center [653, 208] width 735 height 372
click at [470, 42] on div at bounding box center [653, 208] width 735 height 372
click at [521, 363] on div at bounding box center [653, 208] width 735 height 372
drag, startPoint x: 94, startPoint y: 176, endPoint x: 90, endPoint y: 210, distance: 34.5
click at [91, 206] on ul "1 Introduction to ILP 2 Parcel search 3 Applicant Role 4 Permit Applicant Infor…" at bounding box center [134, 438] width 268 height 740
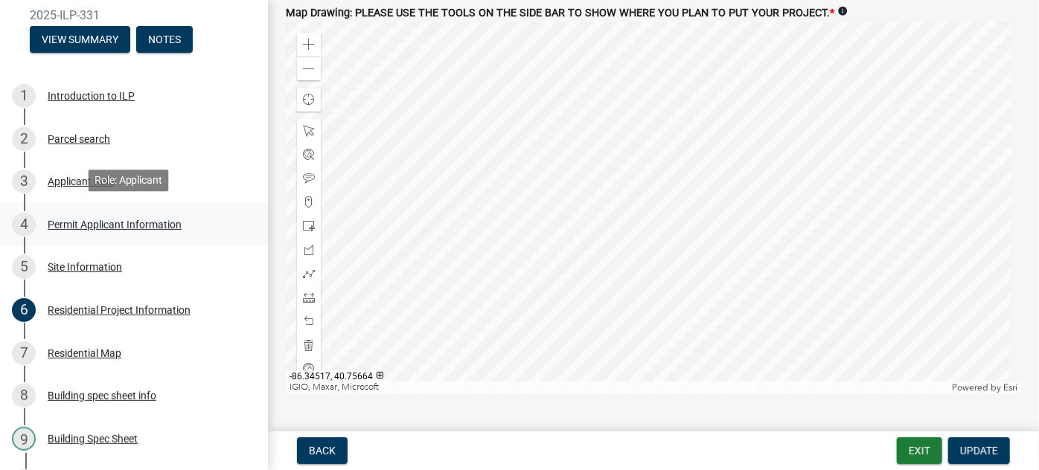
click at [113, 221] on div "Permit Applicant Information" at bounding box center [115, 224] width 134 height 10
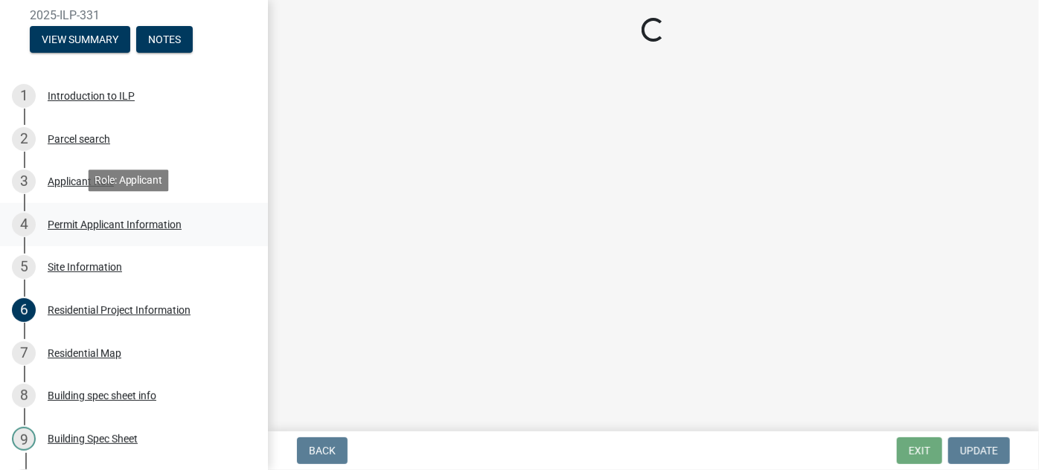
scroll to position [0, 0]
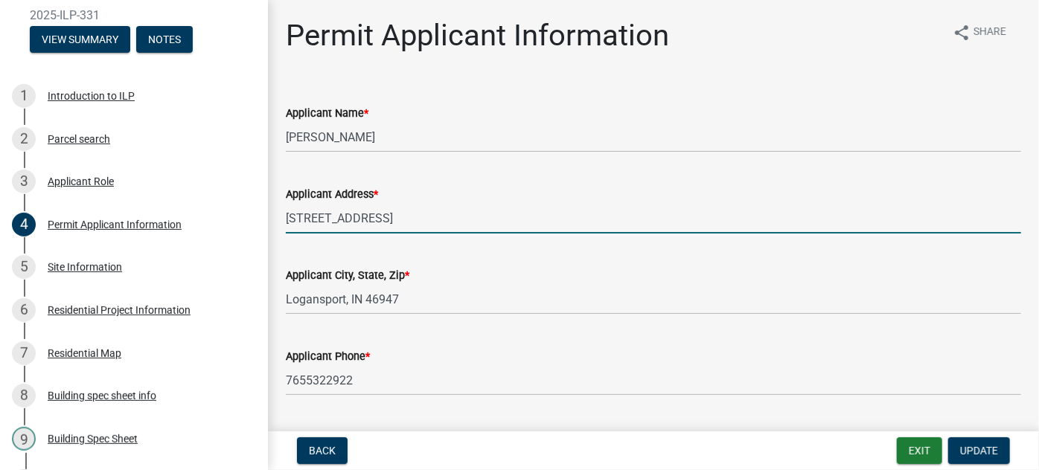
click at [463, 211] on input "[STREET_ADDRESS]" at bounding box center [653, 218] width 735 height 31
drag, startPoint x: 468, startPoint y: 214, endPoint x: 478, endPoint y: 214, distance: 9.7
click at [478, 214] on input "[STREET_ADDRESS]" at bounding box center [653, 218] width 735 height 31
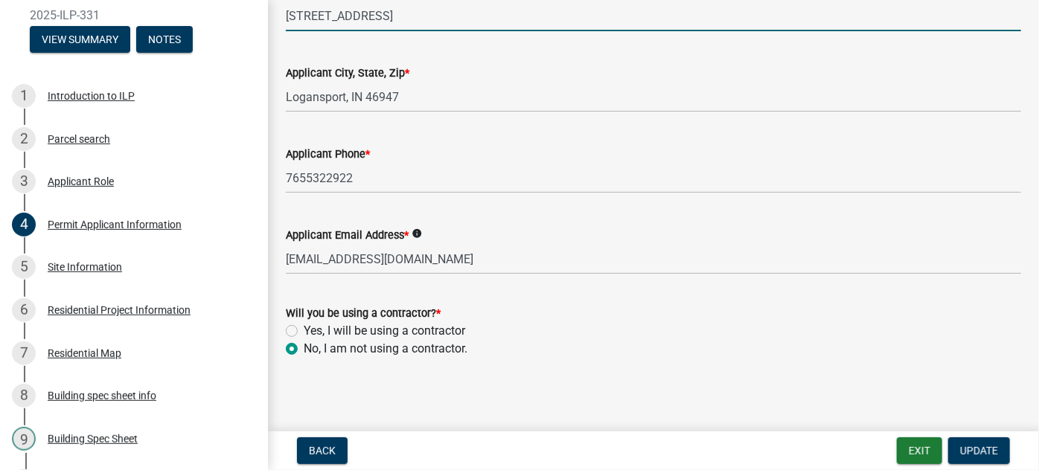
scroll to position [205, 0]
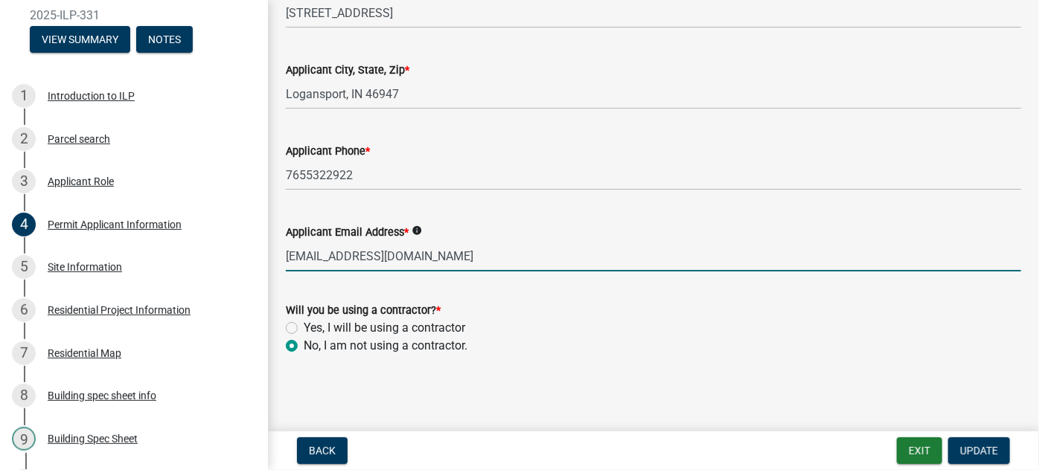
drag, startPoint x: 425, startPoint y: 260, endPoint x: 280, endPoint y: 256, distance: 144.4
click at [280, 256] on div "Applicant Email Address * info [EMAIL_ADDRESS][DOMAIN_NAME]" at bounding box center [653, 236] width 757 height 69
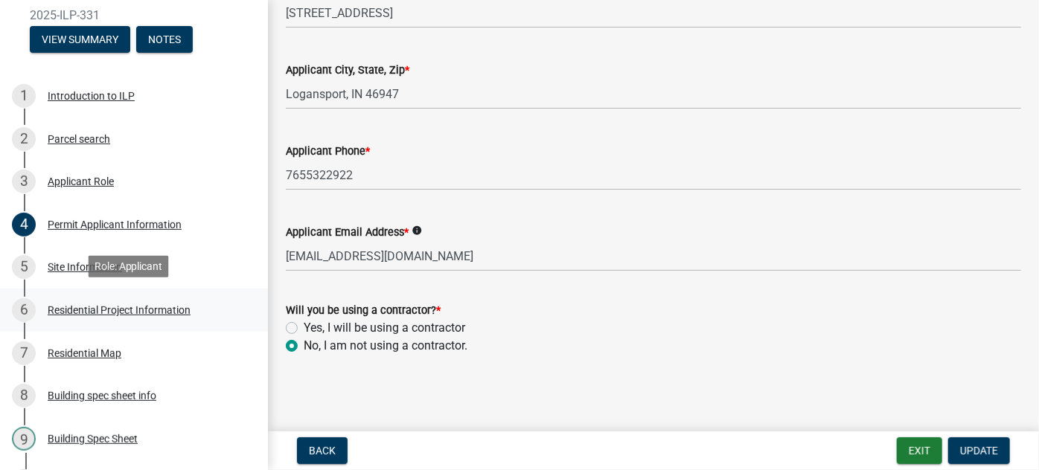
click at [86, 309] on div "Residential Project Information" at bounding box center [119, 310] width 143 height 10
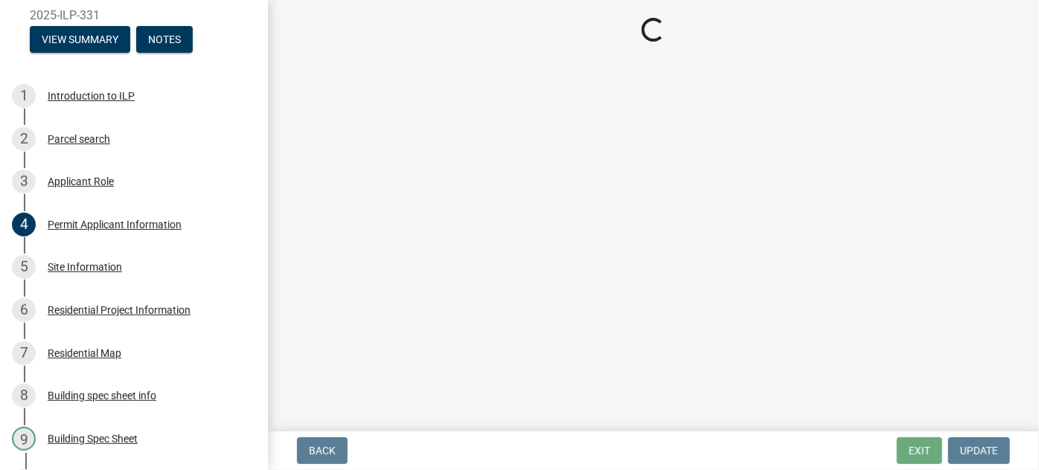
select select "4fb1abe8-82c5-48ba-b391-f470f9f0d204"
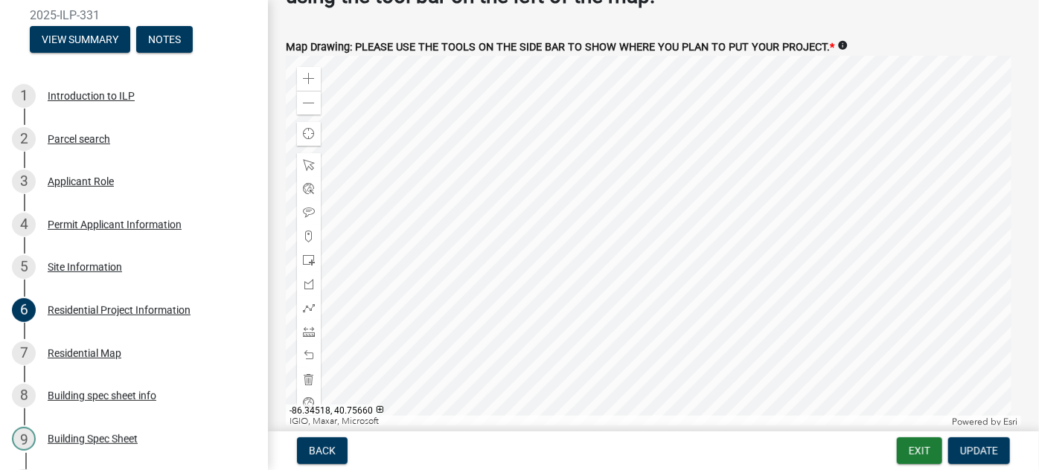
scroll to position [2874, 0]
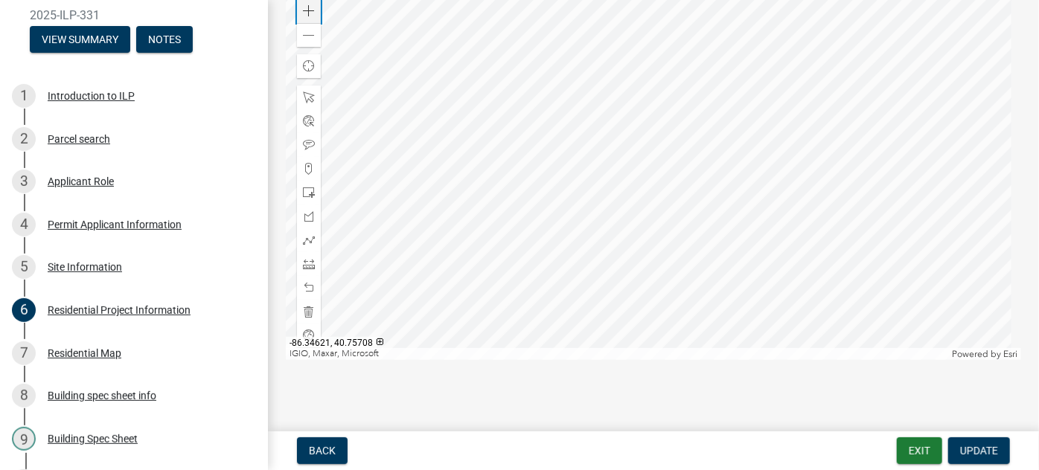
click at [315, 6] on div "Zoom in" at bounding box center [309, 11] width 24 height 24
click at [507, 0] on div at bounding box center [653, 174] width 735 height 372
click at [170, 48] on button "Notes" at bounding box center [164, 39] width 57 height 27
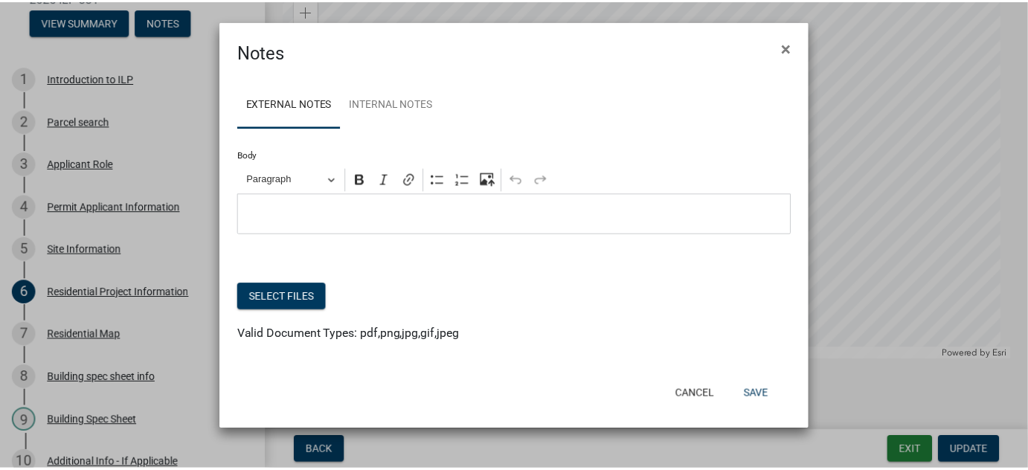
scroll to position [119, 0]
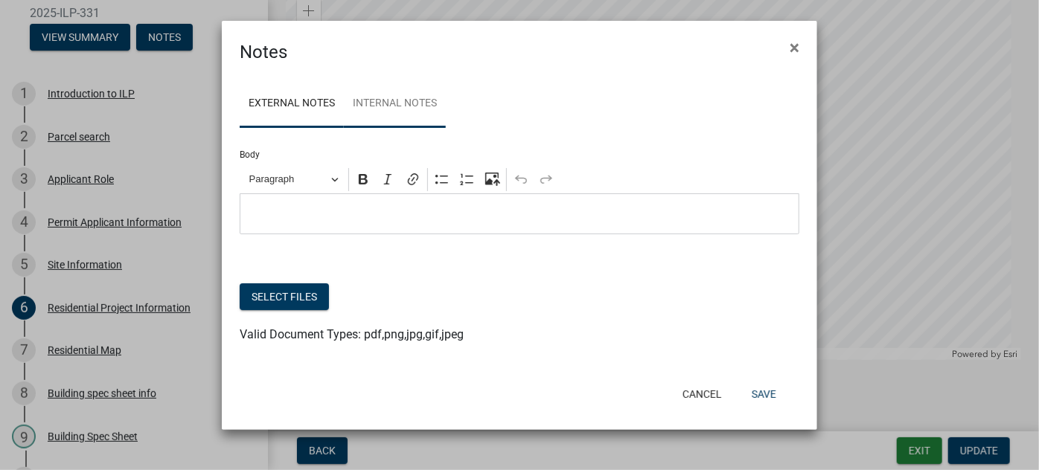
click at [407, 100] on link "Internal Notes" at bounding box center [395, 104] width 102 height 48
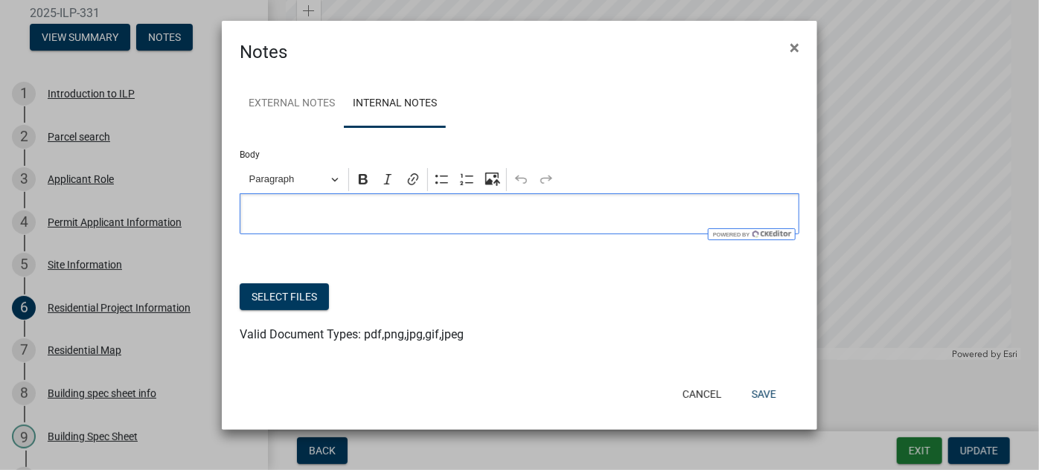
click at [385, 217] on p "Editor editing area: main. Press Alt+0 for help." at bounding box center [520, 214] width 544 height 18
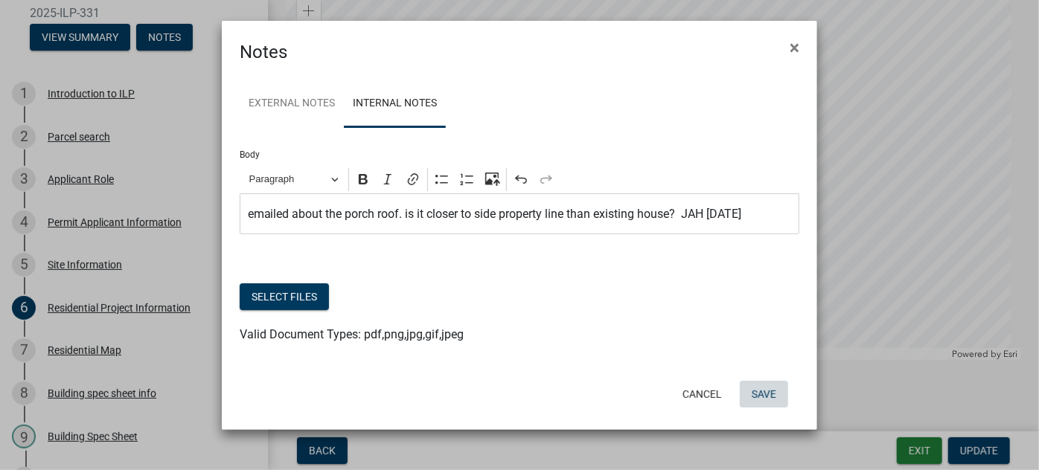
click at [772, 370] on button "Save" at bounding box center [764, 394] width 48 height 27
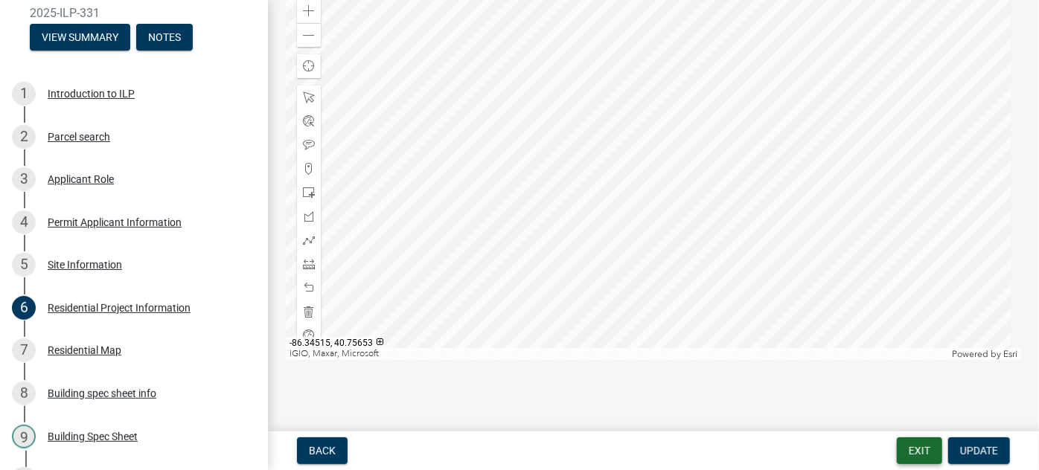
click at [824, 370] on button "Exit" at bounding box center [919, 450] width 45 height 27
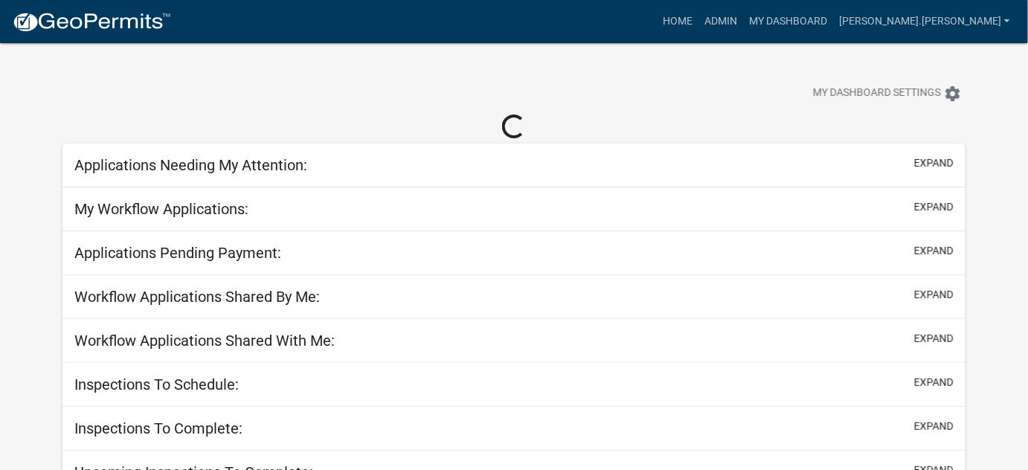
select select "3: 100"
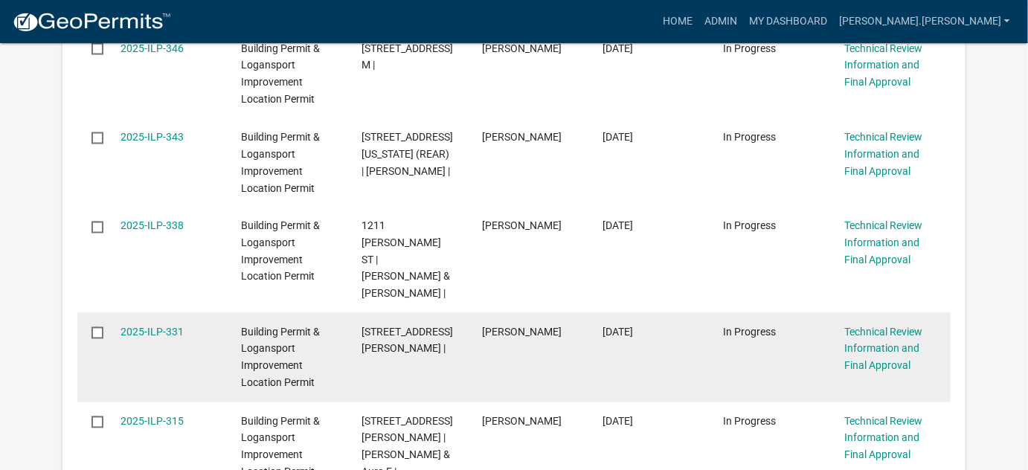
scroll to position [676, 0]
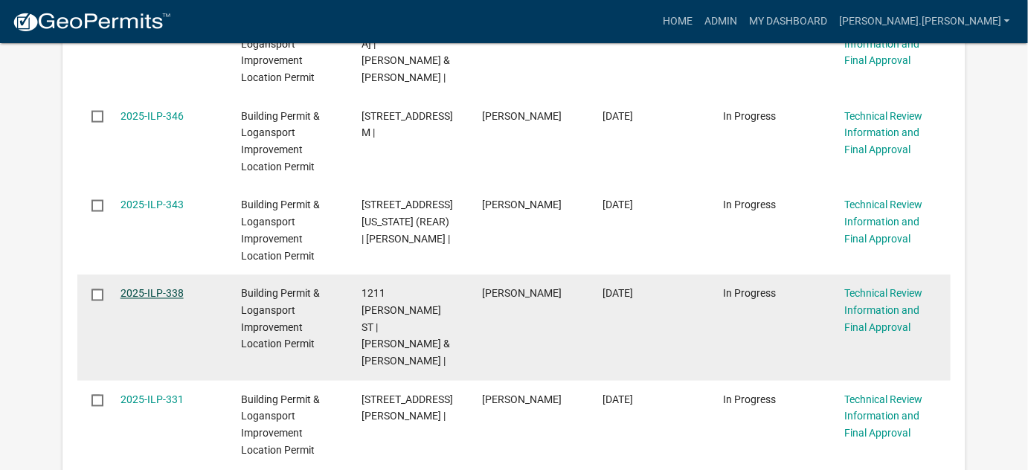
click at [144, 293] on link "2025-ILP-338" at bounding box center [152, 294] width 63 height 12
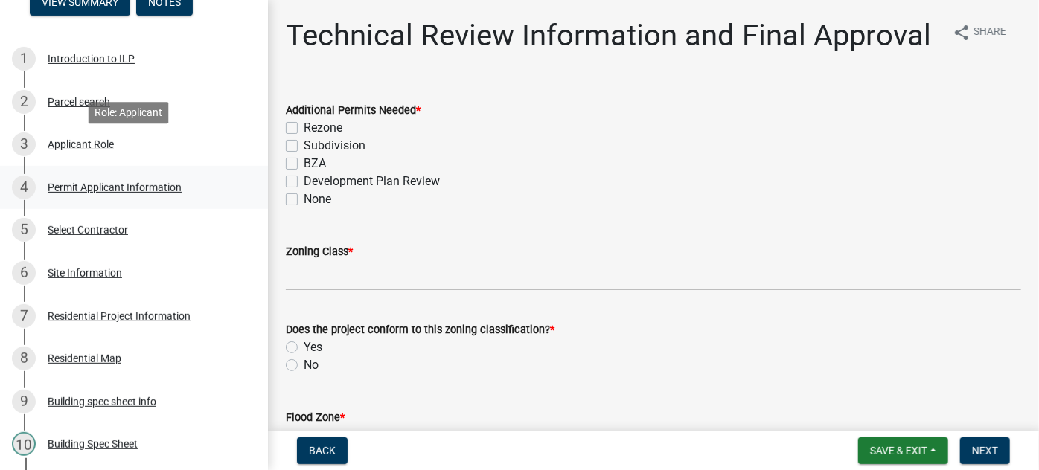
scroll to position [202, 0]
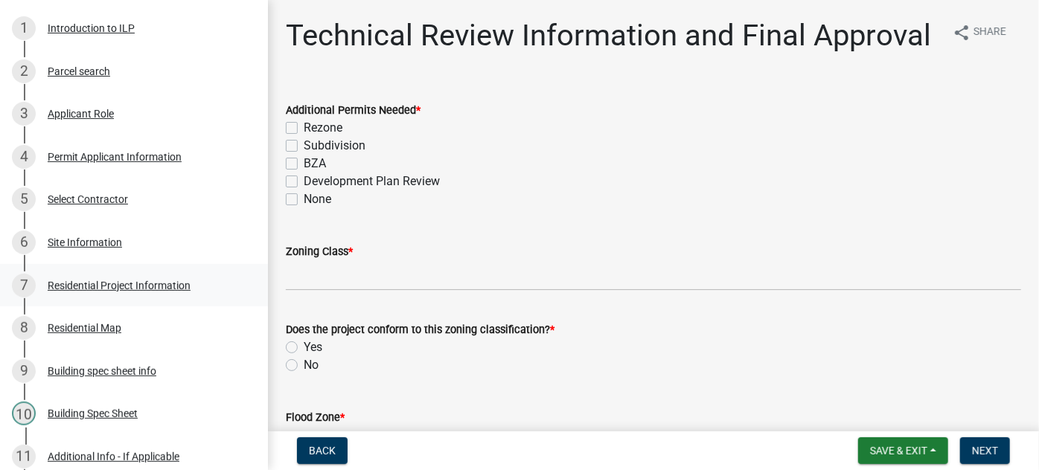
click at [127, 283] on div "Residential Project Information" at bounding box center [119, 285] width 143 height 10
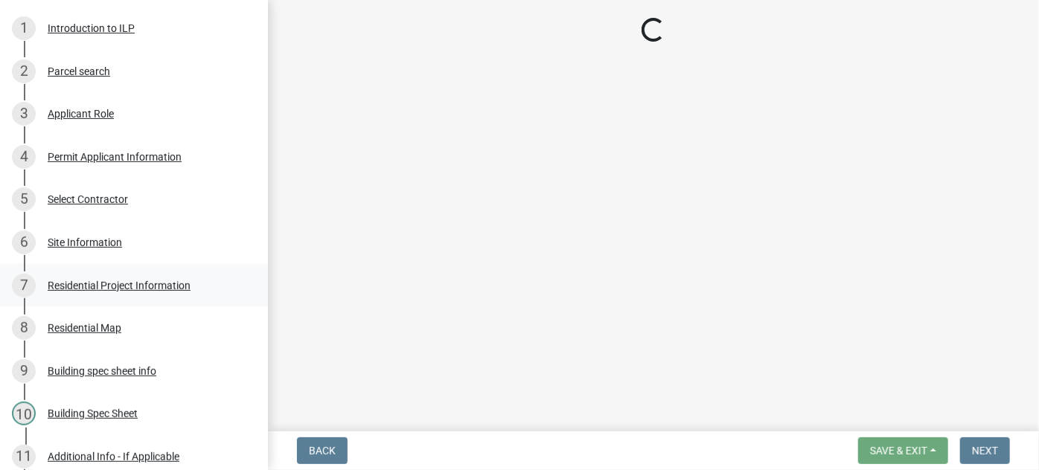
select select "379f7339-6ec9-4c1f-82ba-971c465cc0e0"
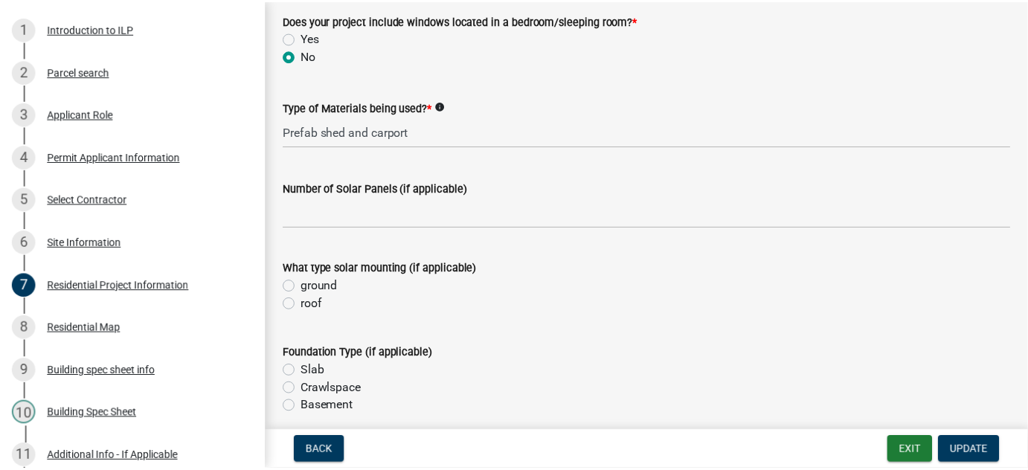
scroll to position [304, 0]
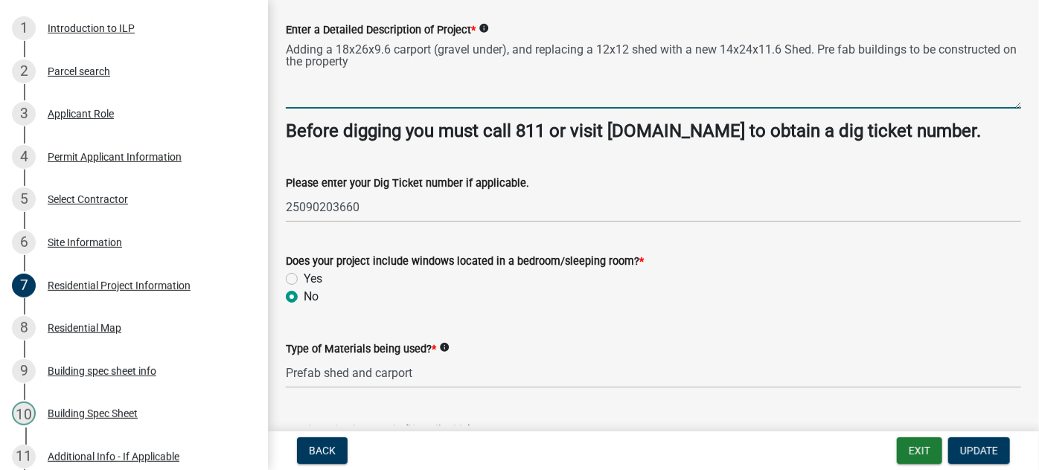
drag, startPoint x: 863, startPoint y: 51, endPoint x: 914, endPoint y: 49, distance: 50.6
click at [824, 49] on textarea "Adding a 18x26x9.6 carport (gravel under), and replacing a 12x12 shed with a ne…" at bounding box center [653, 74] width 735 height 70
click at [824, 67] on textarea "Adding a 18x26x9.6 carport (gravel under), and replacing a 12x12 shed with a ne…" at bounding box center [653, 74] width 735 height 70
drag, startPoint x: 668, startPoint y: 79, endPoint x: 704, endPoint y: 61, distance: 39.9
click at [708, 59] on textarea "Adding a 18x26x9.6 carport (gravel under), and replacing a 12x12 shed with a ne…" at bounding box center [653, 74] width 735 height 70
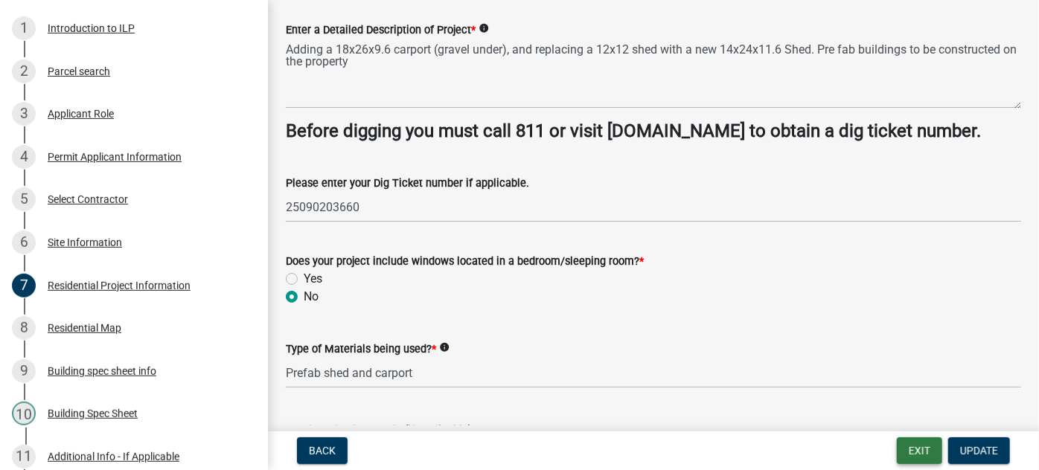
click at [824, 370] on button "Exit" at bounding box center [919, 450] width 45 height 27
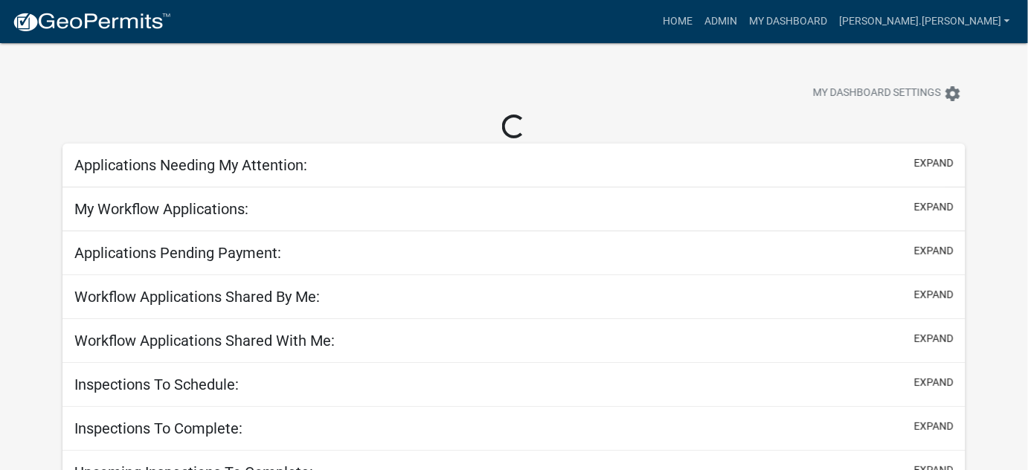
select select "3: 100"
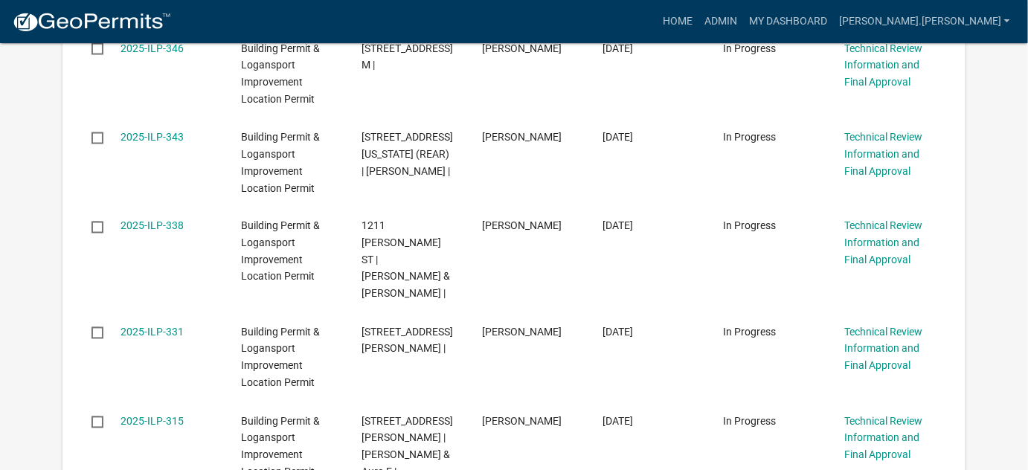
scroll to position [676, 0]
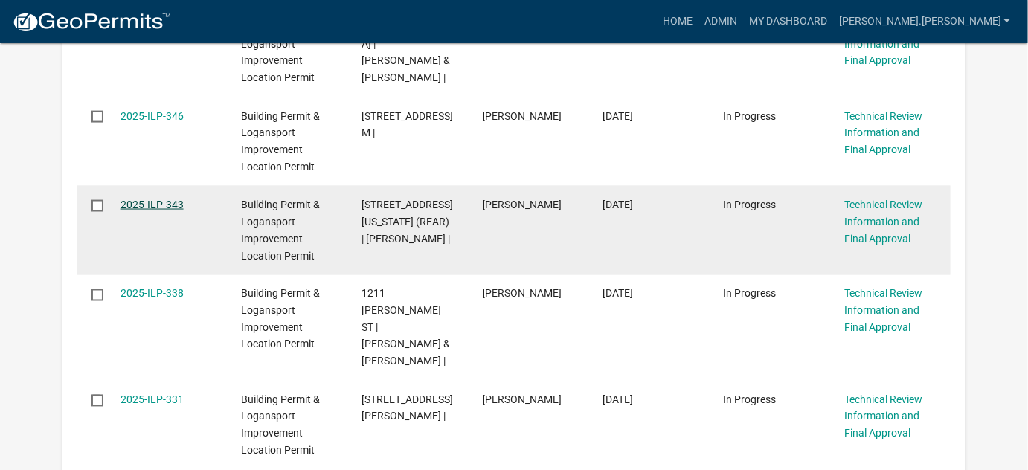
click at [144, 205] on link "2025-ILP-343" at bounding box center [152, 205] width 63 height 12
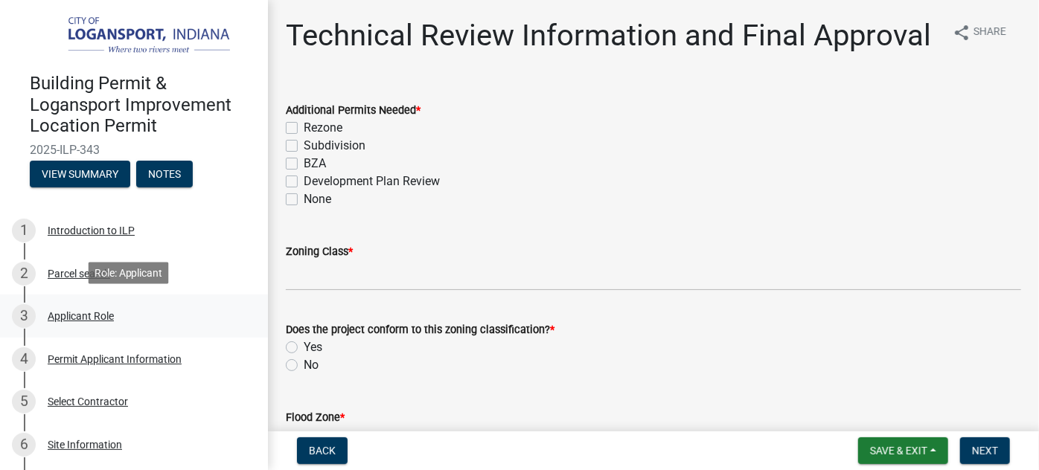
scroll to position [202, 0]
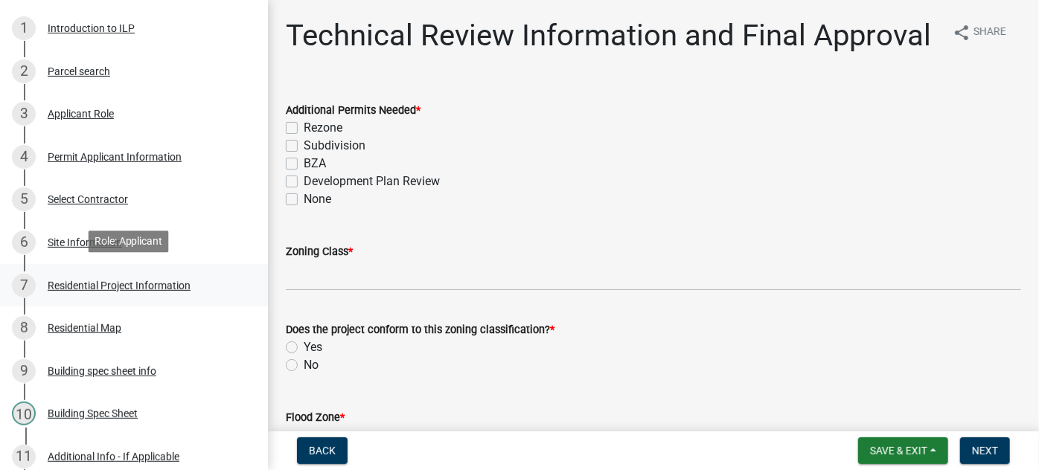
click at [135, 280] on div "Residential Project Information" at bounding box center [119, 285] width 143 height 10
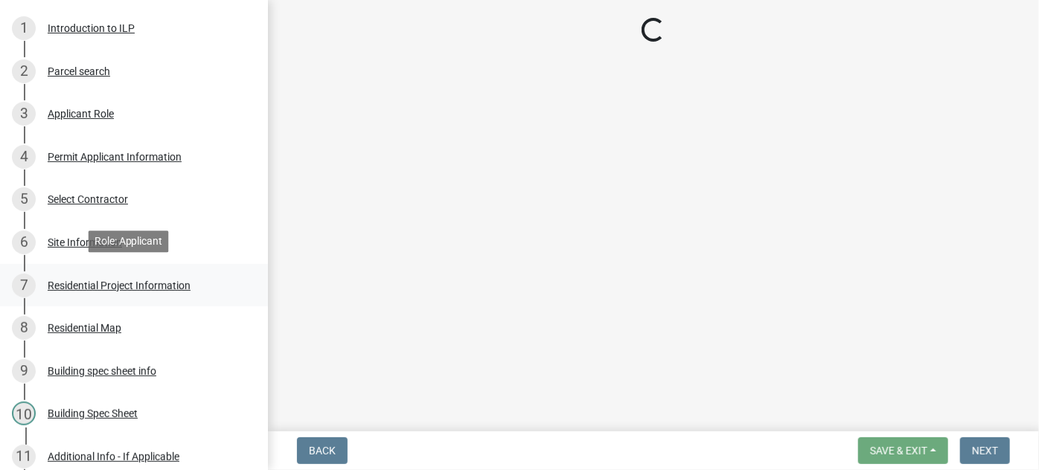
select select "379f7339-6ec9-4c1f-82ba-971c465cc0e0"
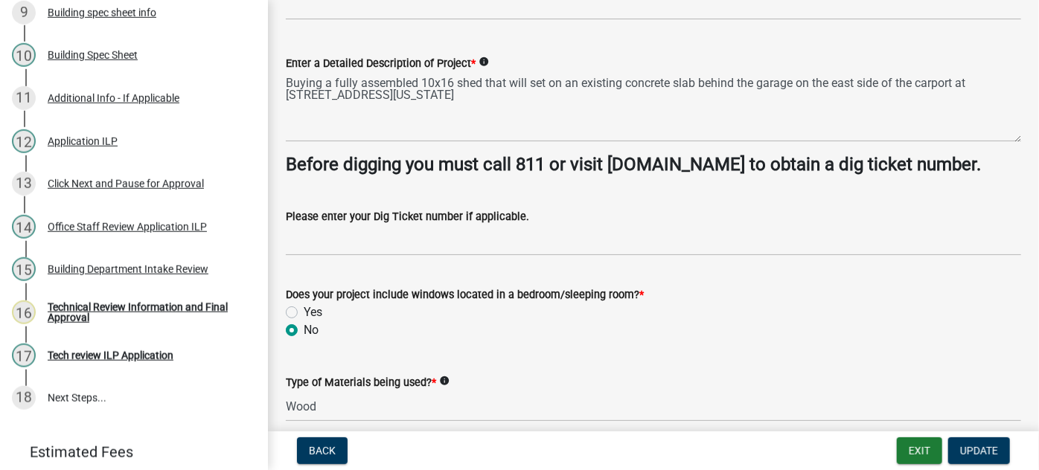
scroll to position [614, 0]
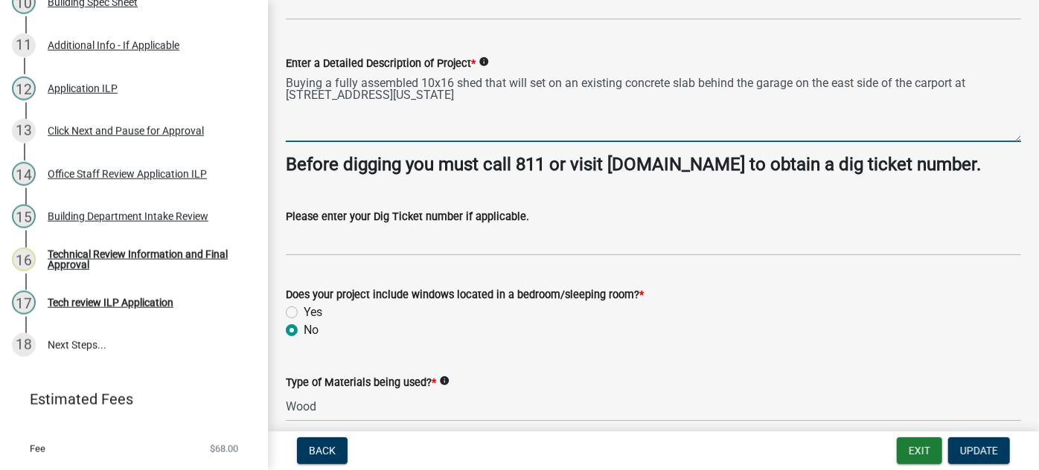
click at [824, 111] on textarea "Buying a fully assembled 10x16 shed that will set on an existing concrete slab …" at bounding box center [653, 107] width 735 height 70
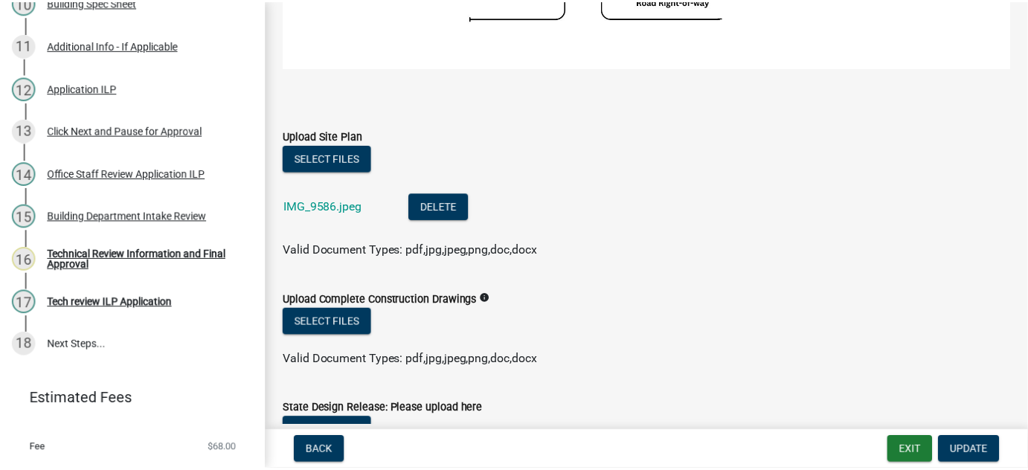
scroll to position [2232, 0]
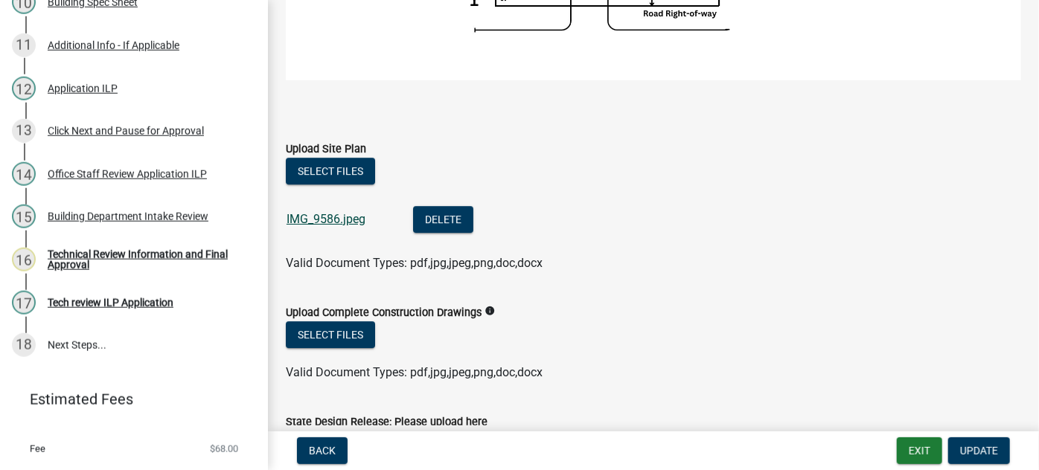
click at [326, 218] on link "IMG_9586.jpeg" at bounding box center [325, 219] width 79 height 14
click at [824, 370] on button "Exit" at bounding box center [919, 450] width 45 height 27
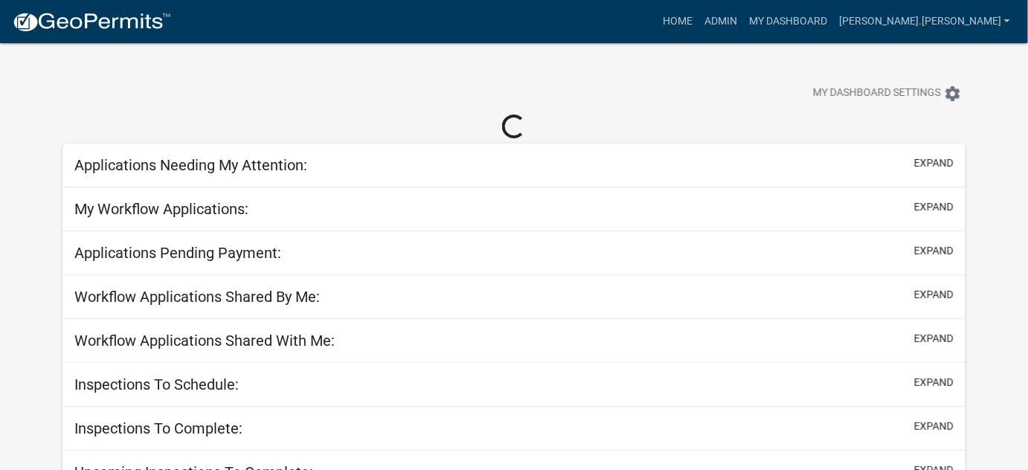
select select "3: 100"
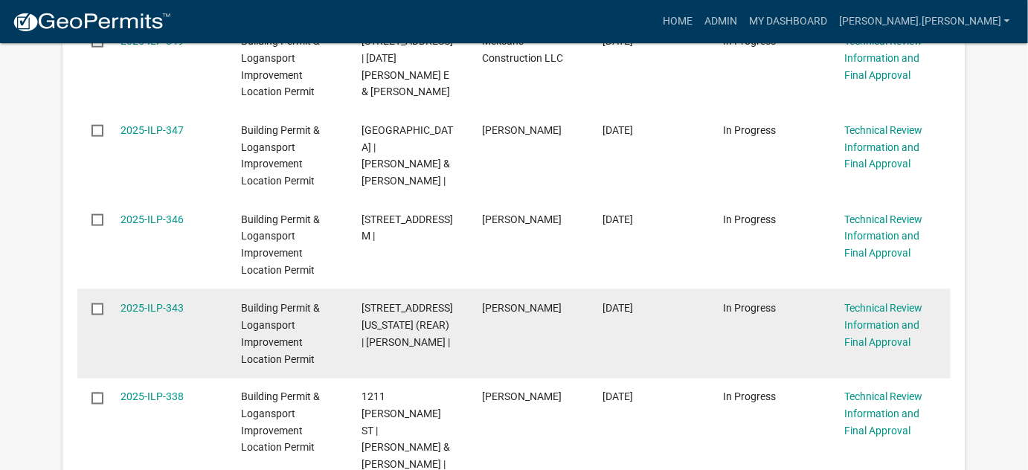
scroll to position [541, 0]
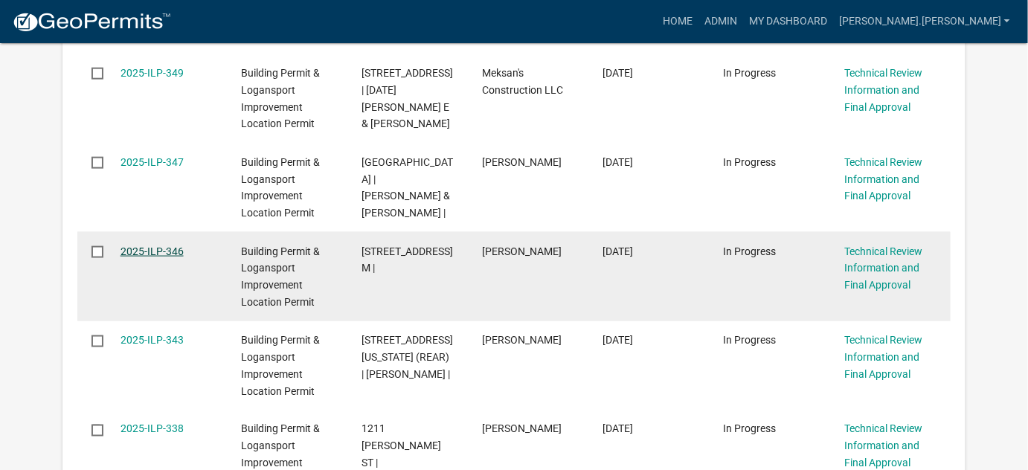
click at [144, 248] on link "2025-ILP-346" at bounding box center [152, 252] width 63 height 12
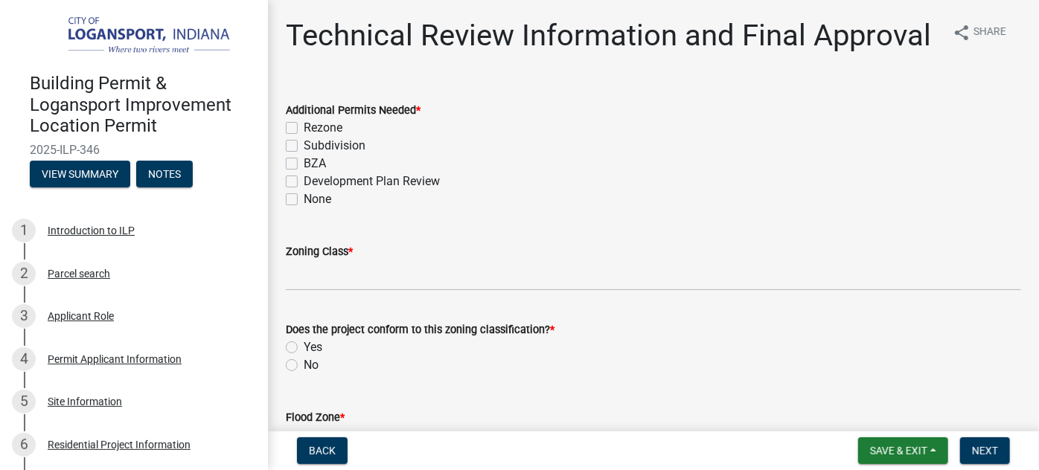
drag, startPoint x: 203, startPoint y: 182, endPoint x: 201, endPoint y: 143, distance: 39.5
click at [201, 143] on div "Building Permit & Logansport Improvement Location Permit 2025-ILP-346 View Summ…" at bounding box center [134, 126] width 244 height 130
click at [1, 162] on header "Building Permit & Logansport Improvement Location Permit 2025-ILP-346 View Summ…" at bounding box center [134, 101] width 268 height 203
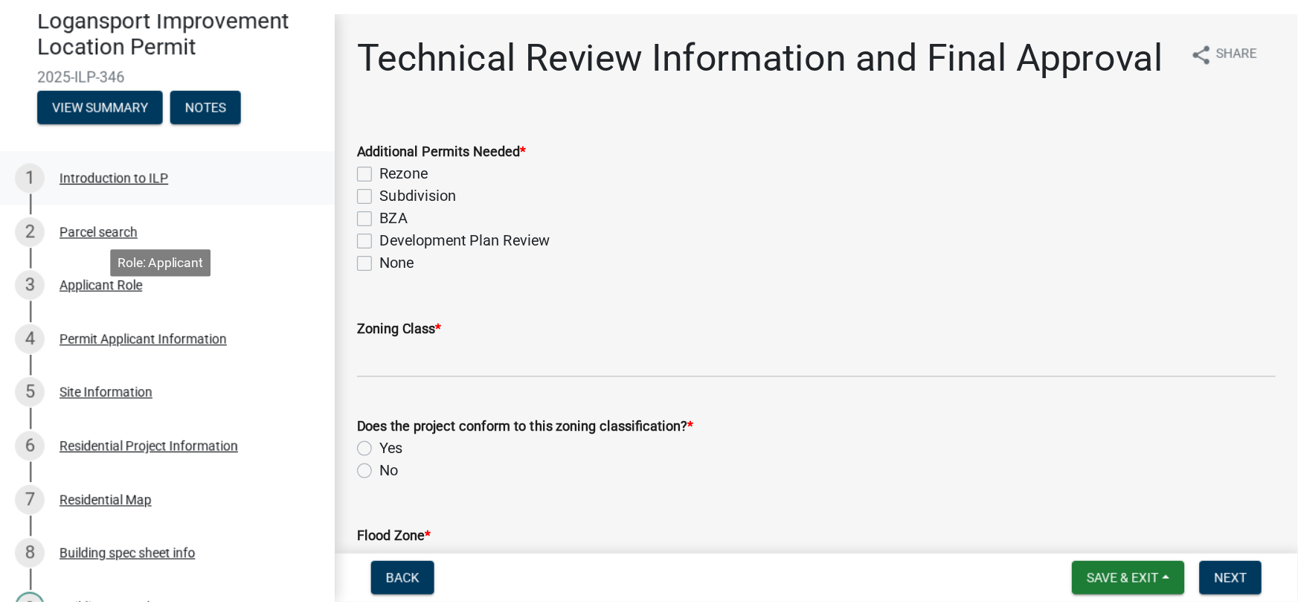
scroll to position [202, 0]
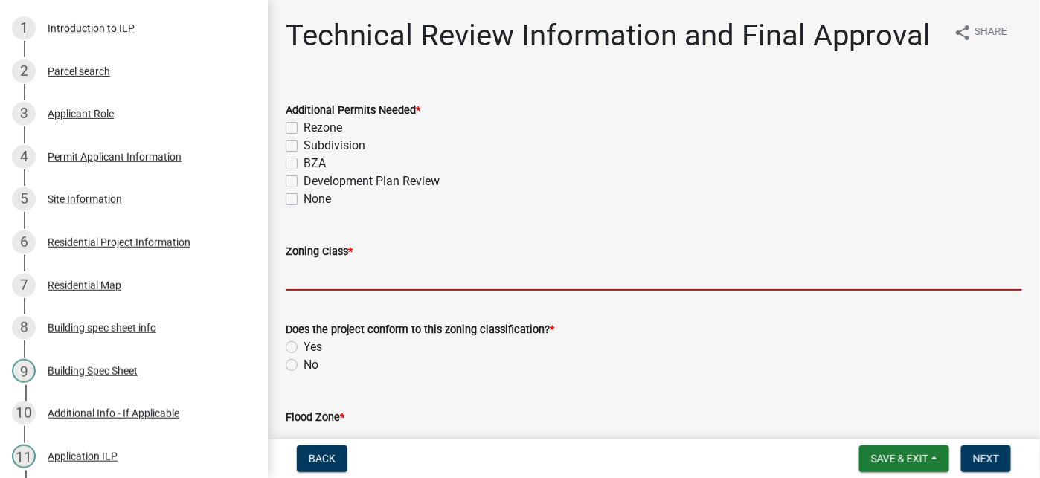
drag, startPoint x: 456, startPoint y: 310, endPoint x: 649, endPoint y: 283, distance: 194.7
